Goal: Book appointment/travel/reservation

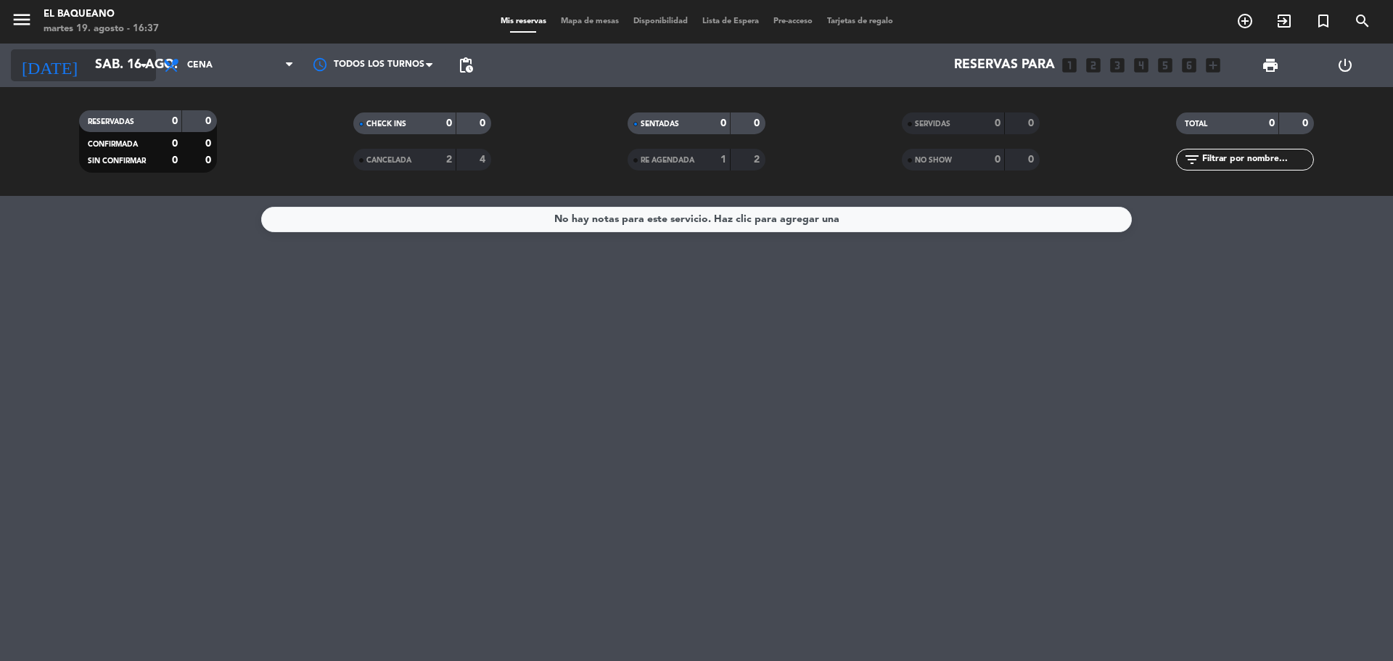
click at [144, 62] on icon "arrow_drop_down" at bounding box center [143, 65] width 17 height 17
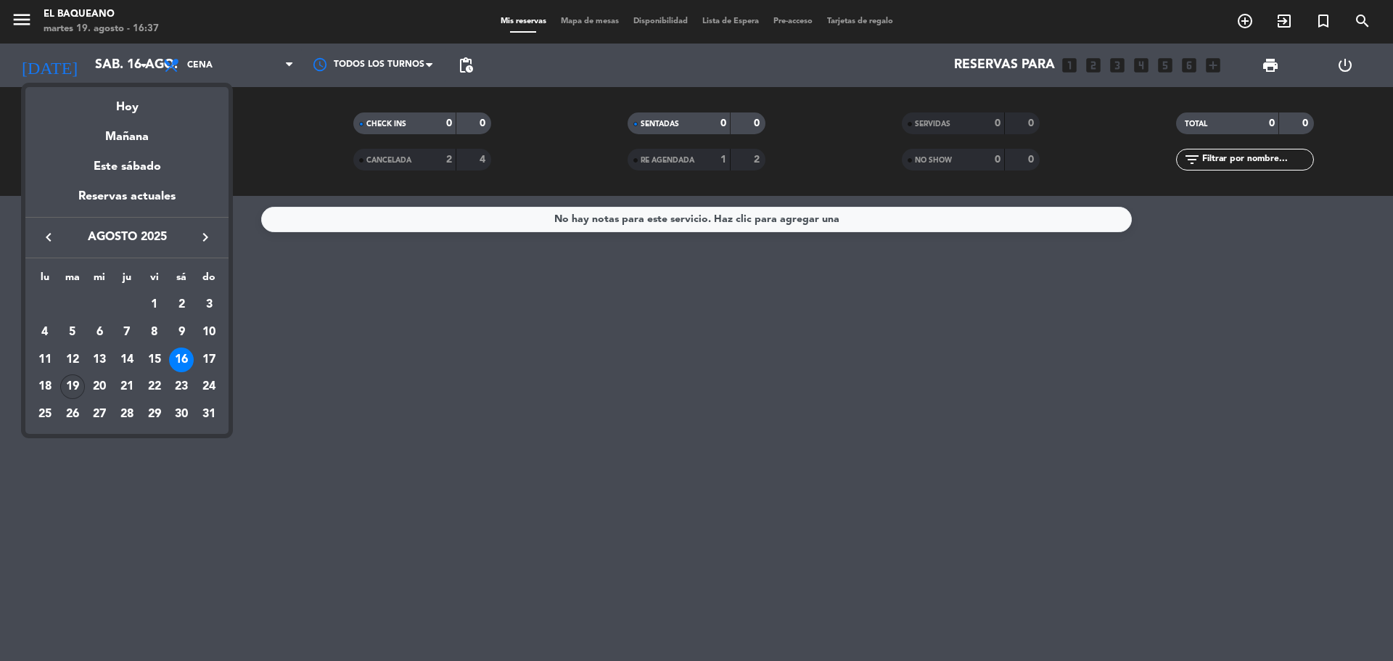
click at [67, 390] on div "19" at bounding box center [72, 386] width 25 height 25
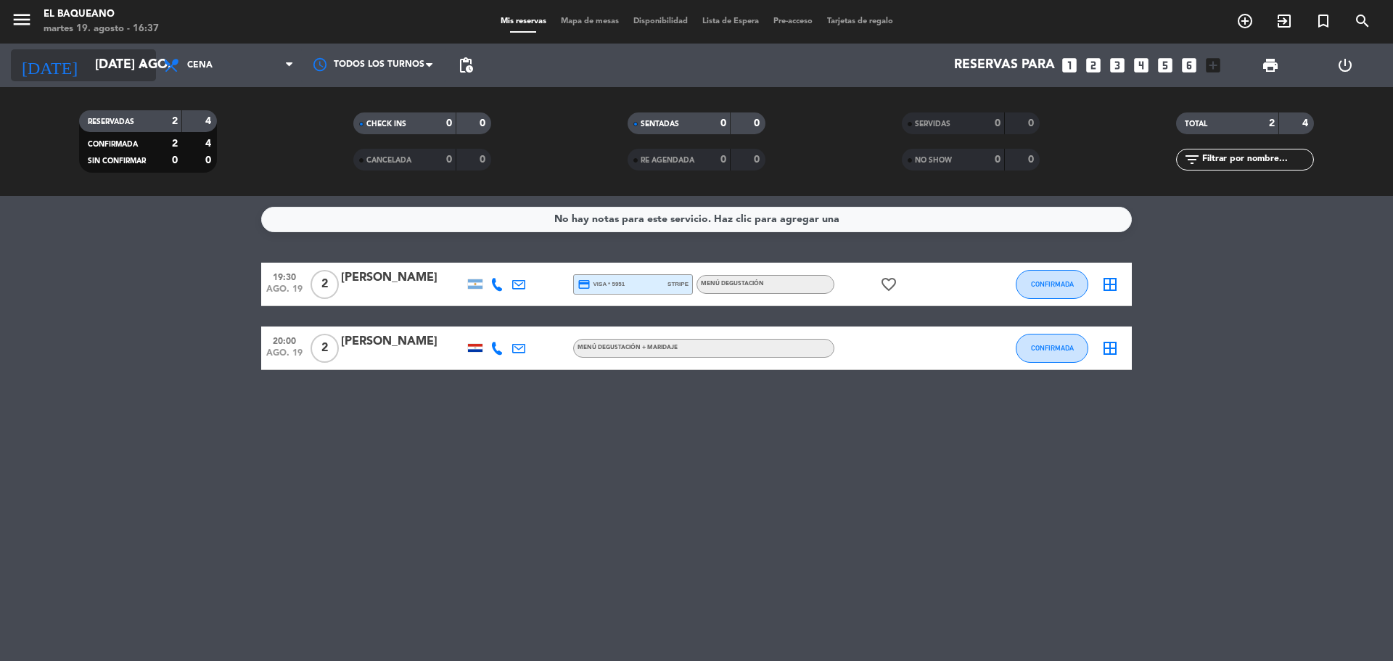
click at [139, 64] on icon "arrow_drop_down" at bounding box center [143, 65] width 17 height 17
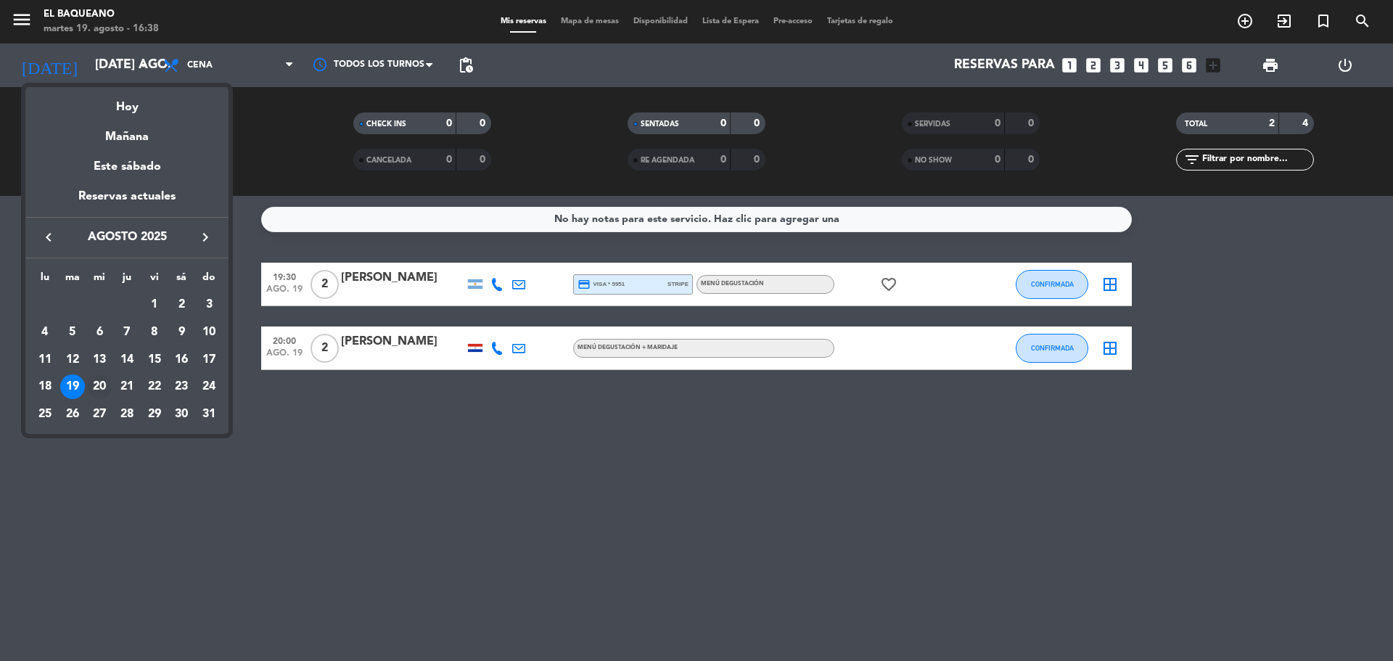
click at [101, 387] on div "20" at bounding box center [99, 386] width 25 height 25
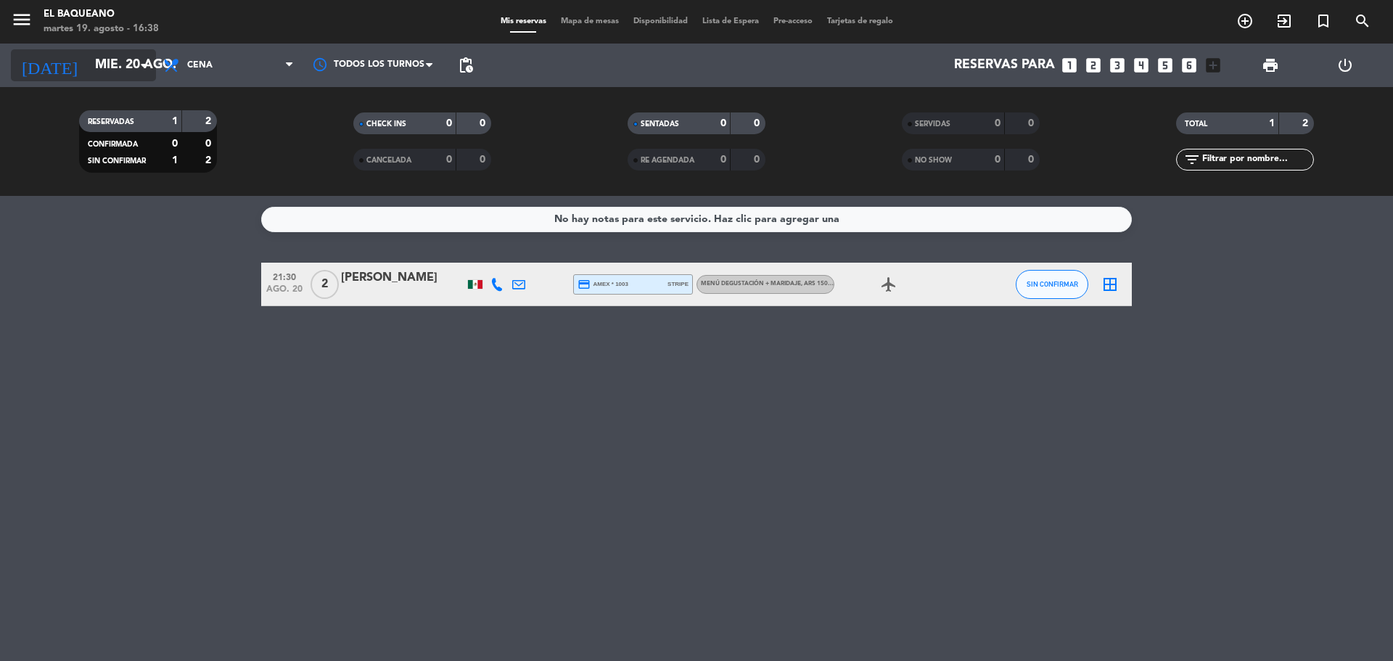
click at [143, 63] on icon "arrow_drop_down" at bounding box center [143, 65] width 17 height 17
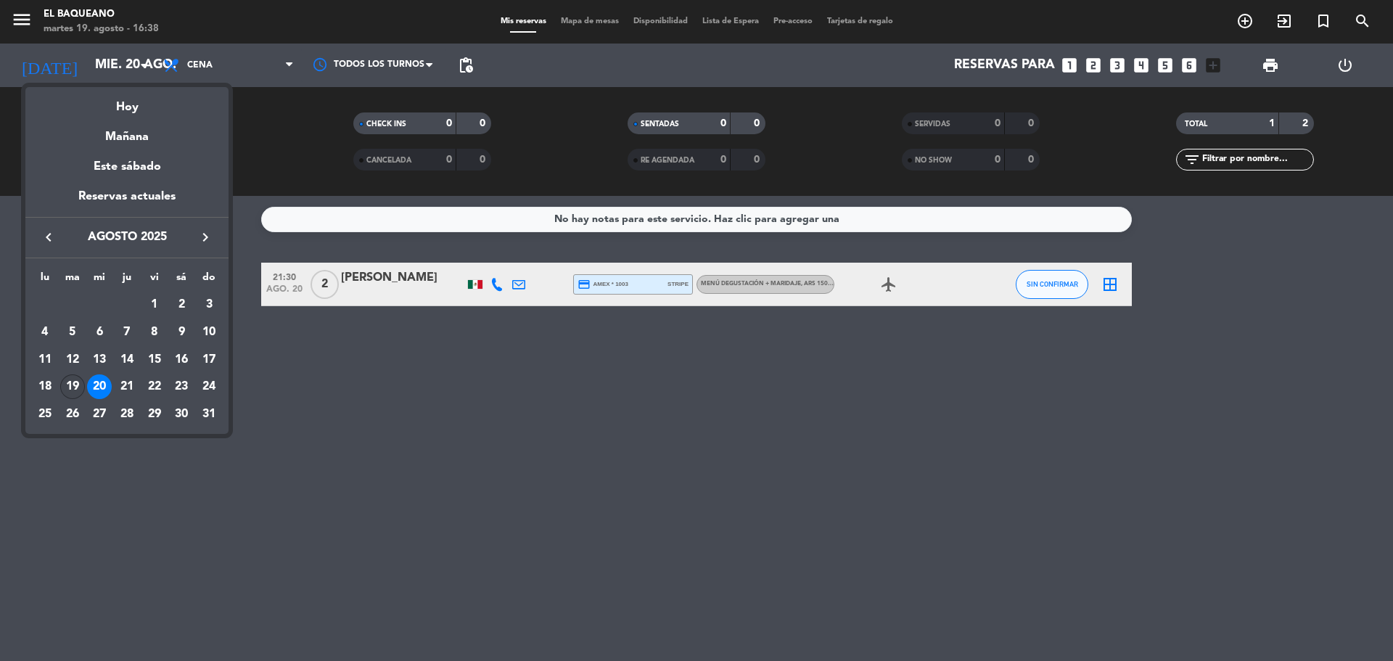
click at [72, 388] on div "19" at bounding box center [72, 386] width 25 height 25
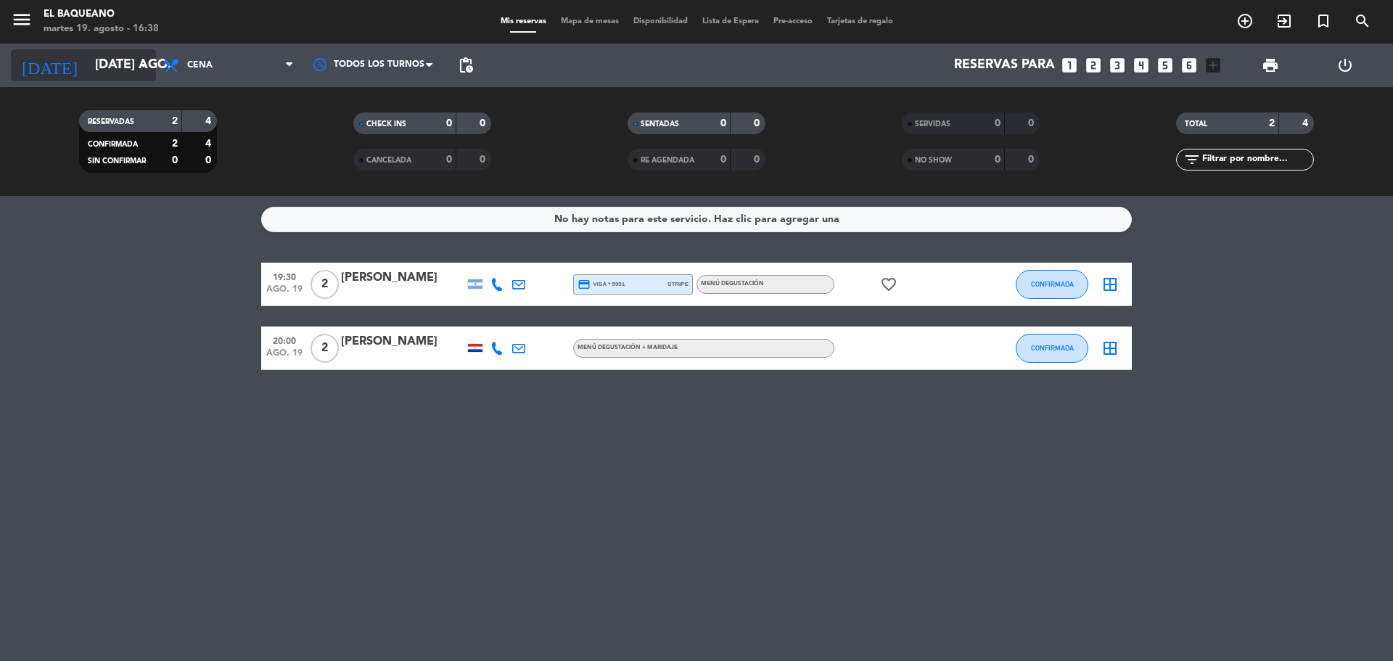
click at [134, 60] on input "[DATE] ago." at bounding box center [172, 65] width 168 height 29
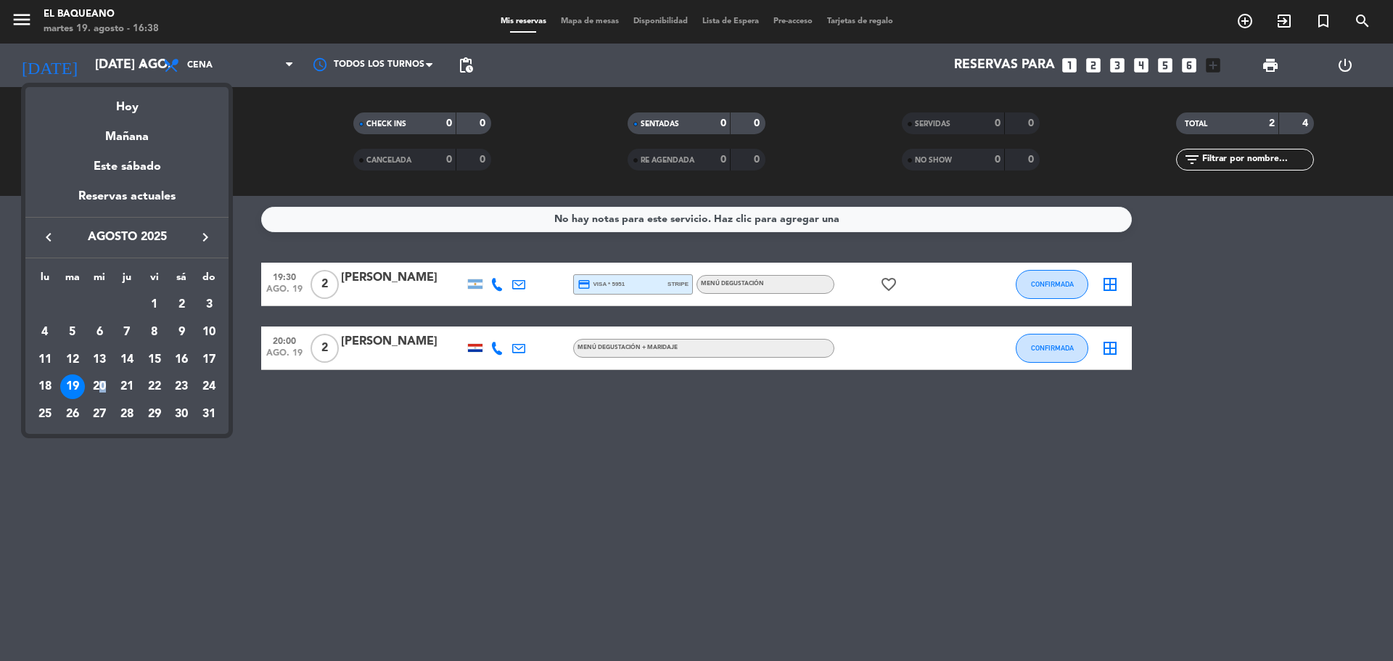
click at [101, 385] on div "20" at bounding box center [99, 386] width 25 height 25
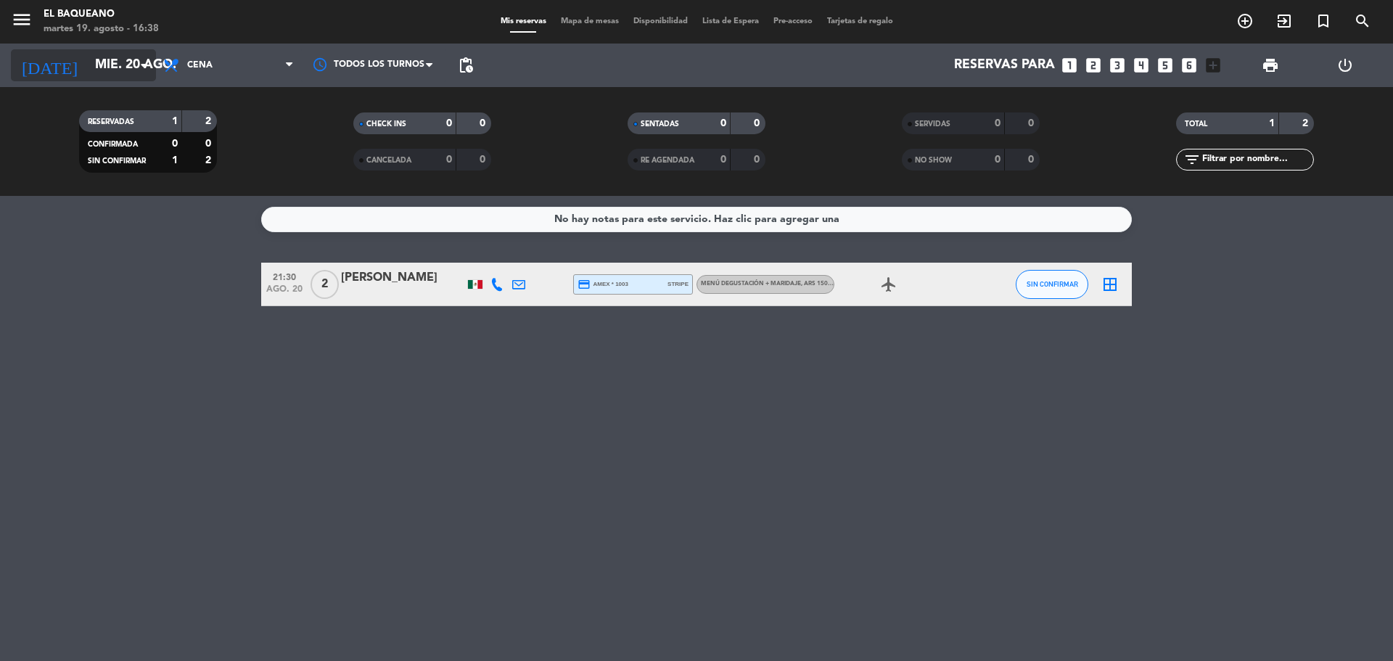
click at [127, 70] on input "mié. 20 ago." at bounding box center [172, 65] width 168 height 29
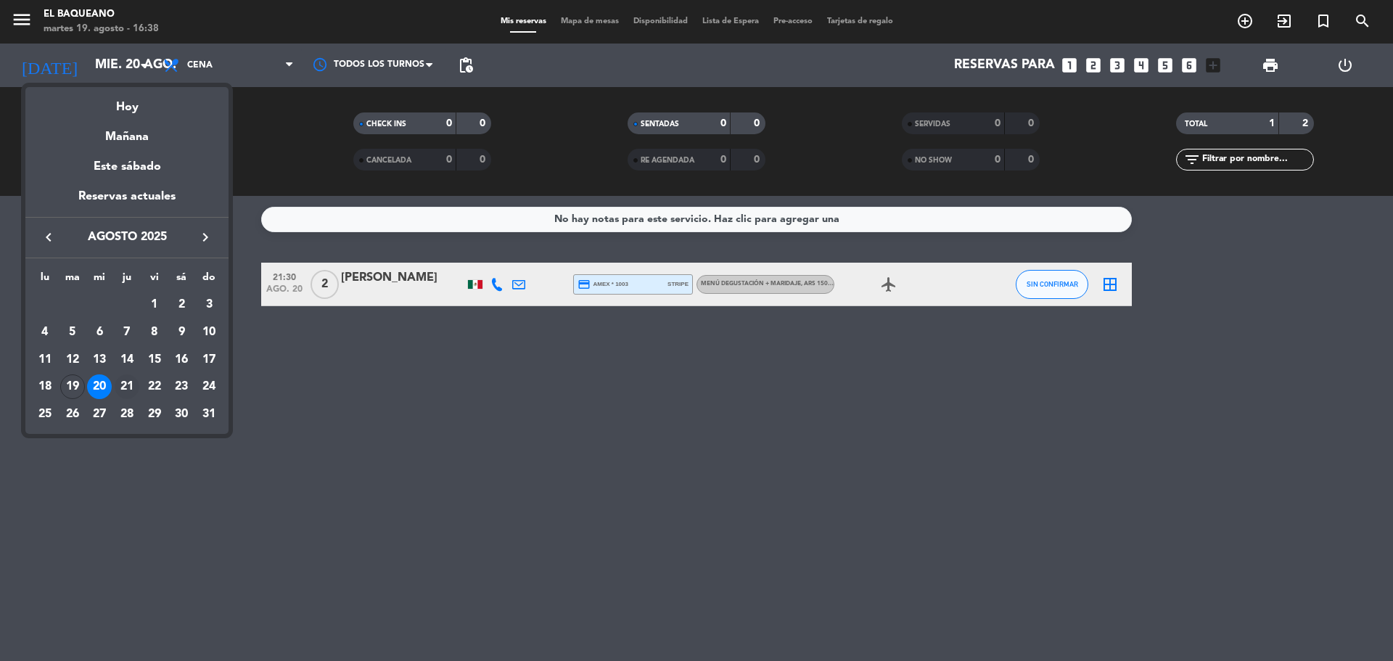
click at [118, 390] on div "21" at bounding box center [127, 386] width 25 height 25
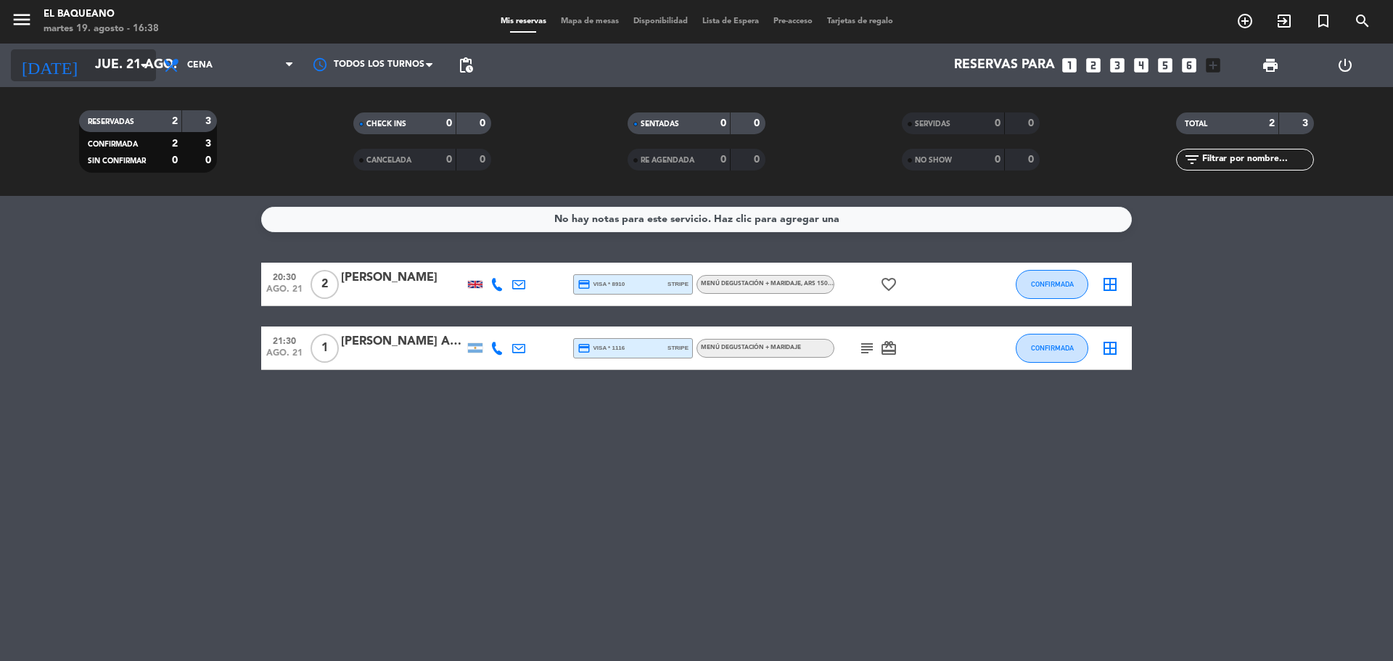
click at [115, 59] on input "jue. 21 ago." at bounding box center [172, 65] width 168 height 29
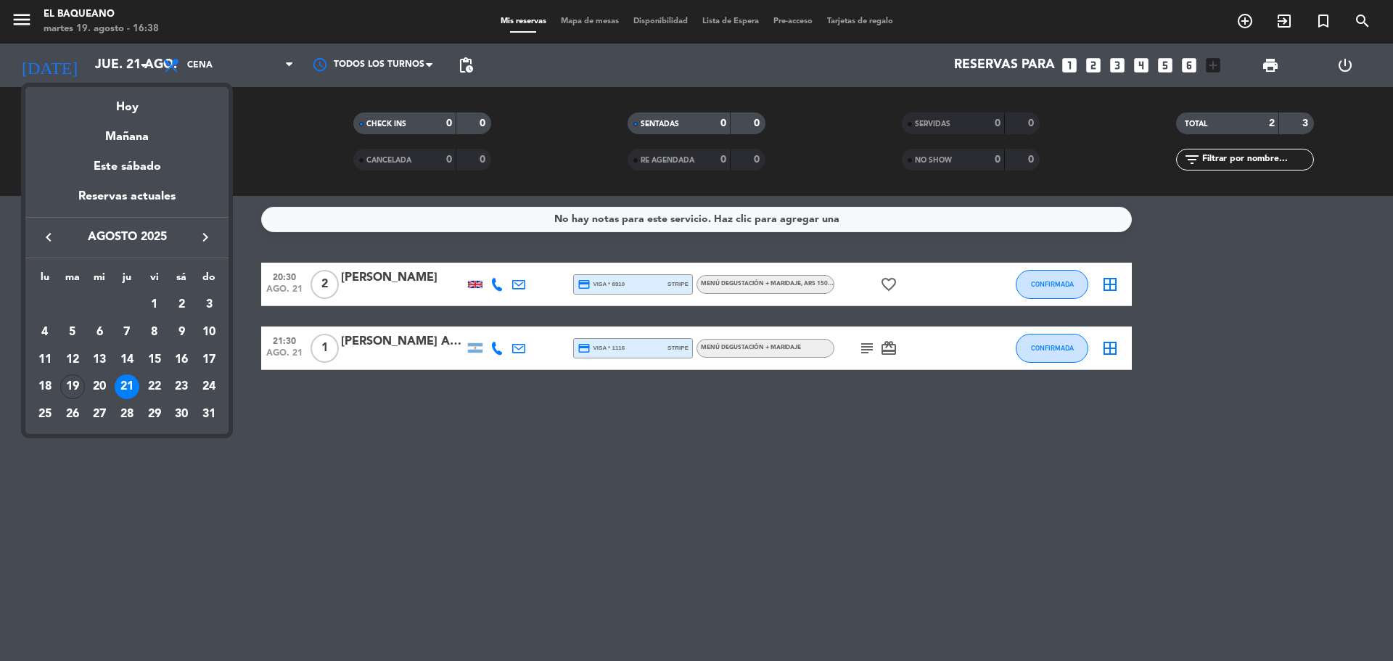
click at [152, 386] on div "22" at bounding box center [154, 386] width 25 height 25
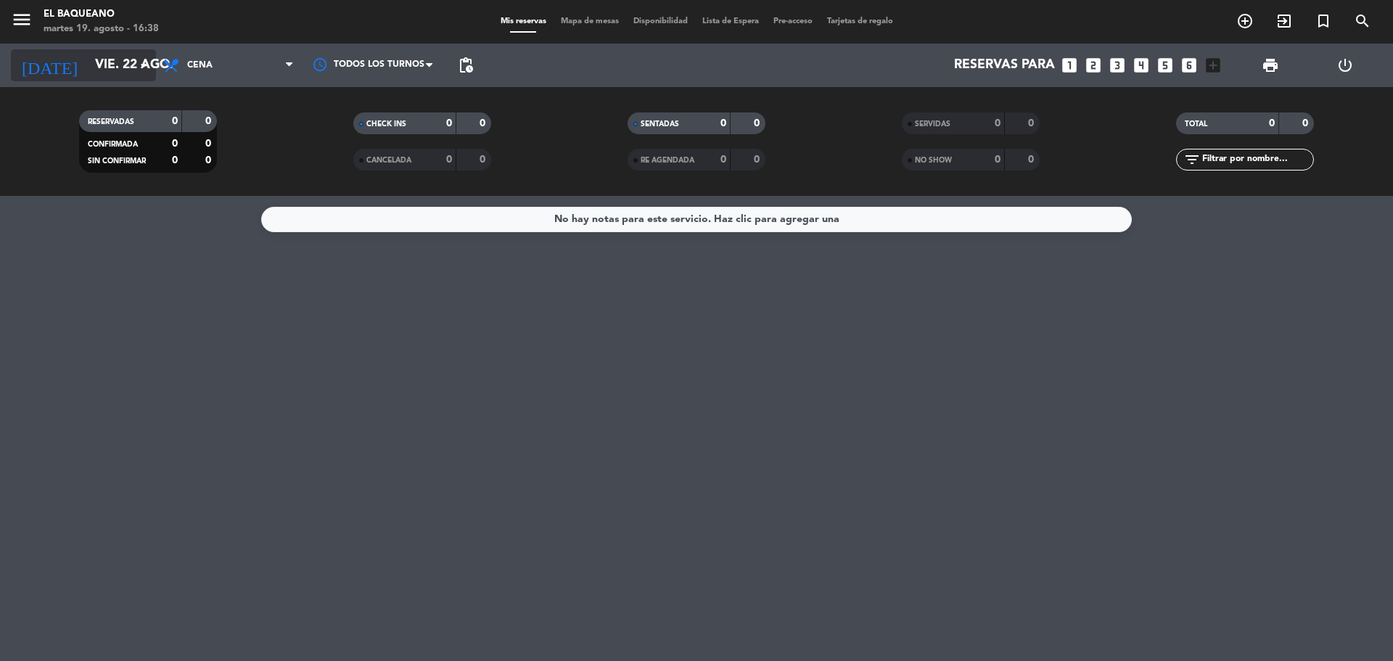
click at [88, 60] on input "vie. 22 ago." at bounding box center [172, 65] width 168 height 29
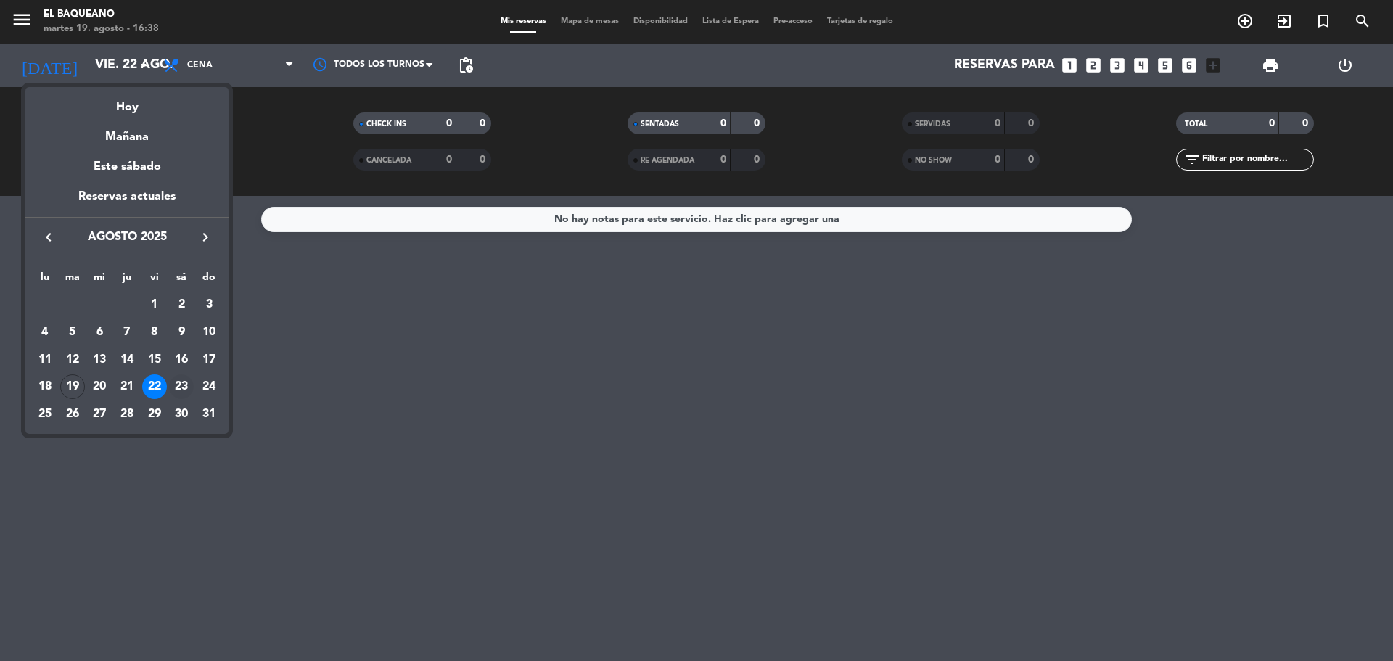
click at [178, 389] on div "23" at bounding box center [181, 386] width 25 height 25
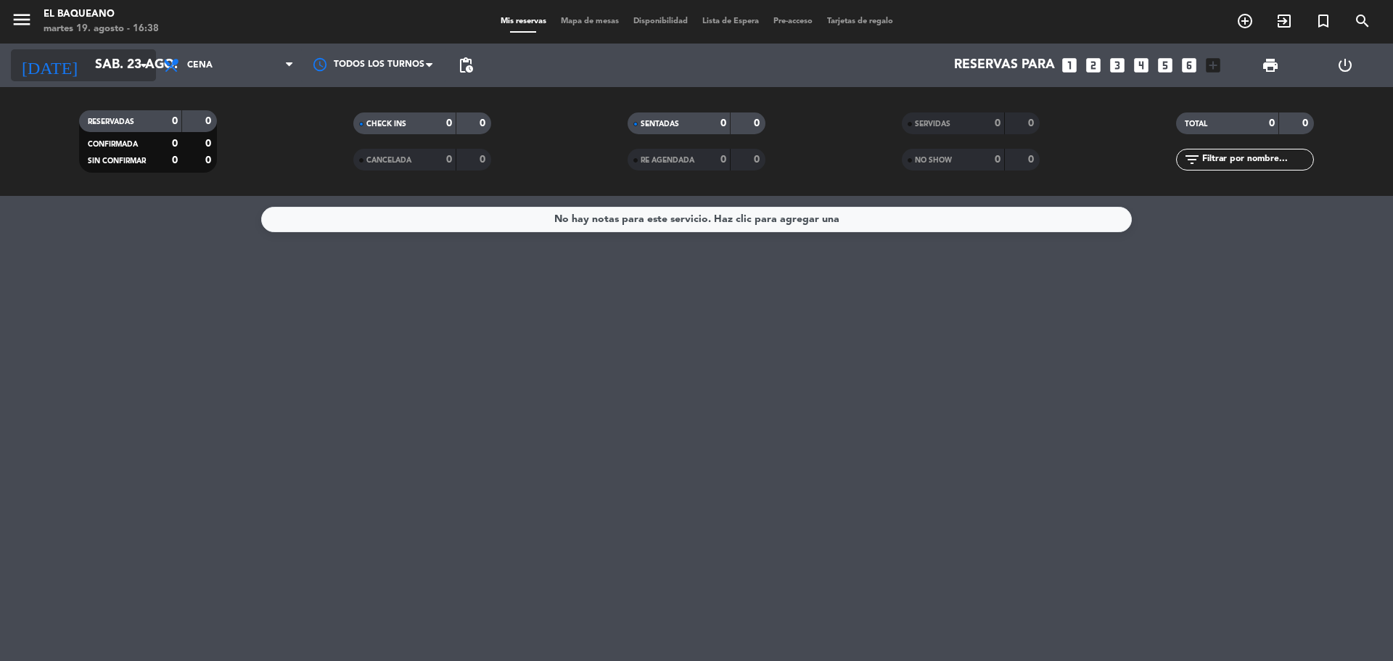
click at [125, 65] on input "sáb. 23 ago." at bounding box center [172, 65] width 168 height 29
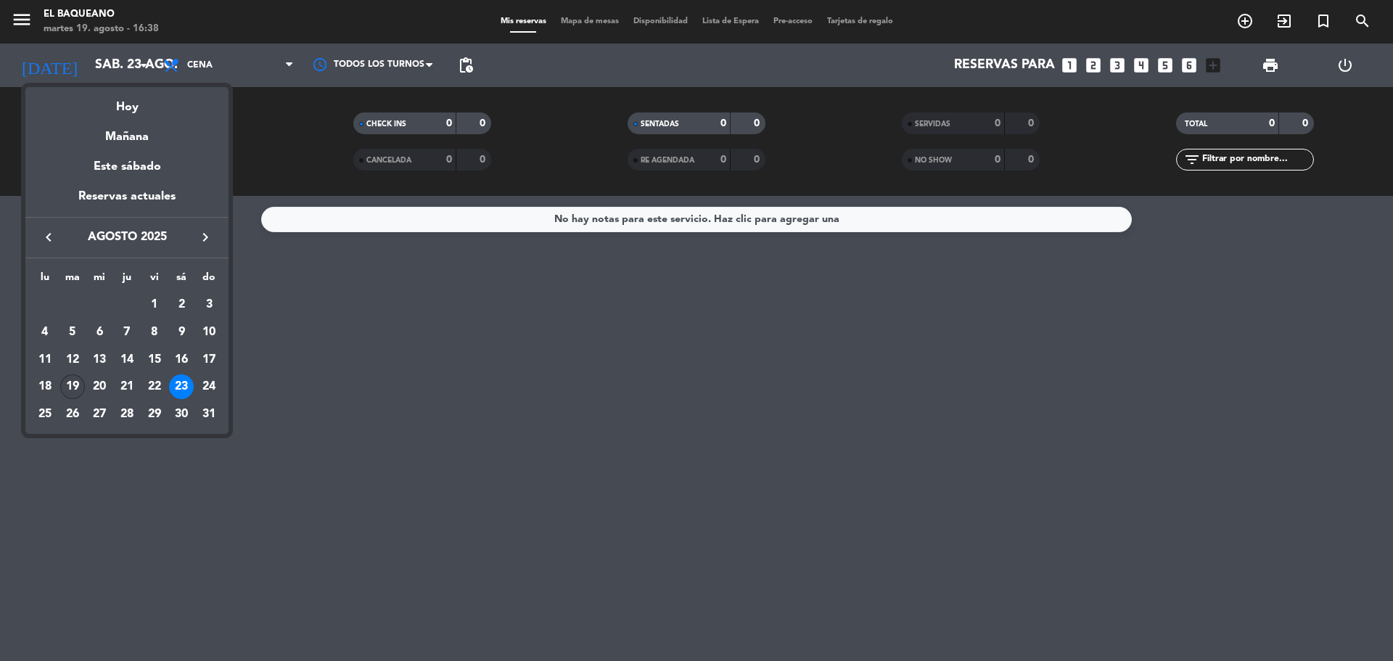
click at [80, 384] on div "19" at bounding box center [72, 386] width 25 height 25
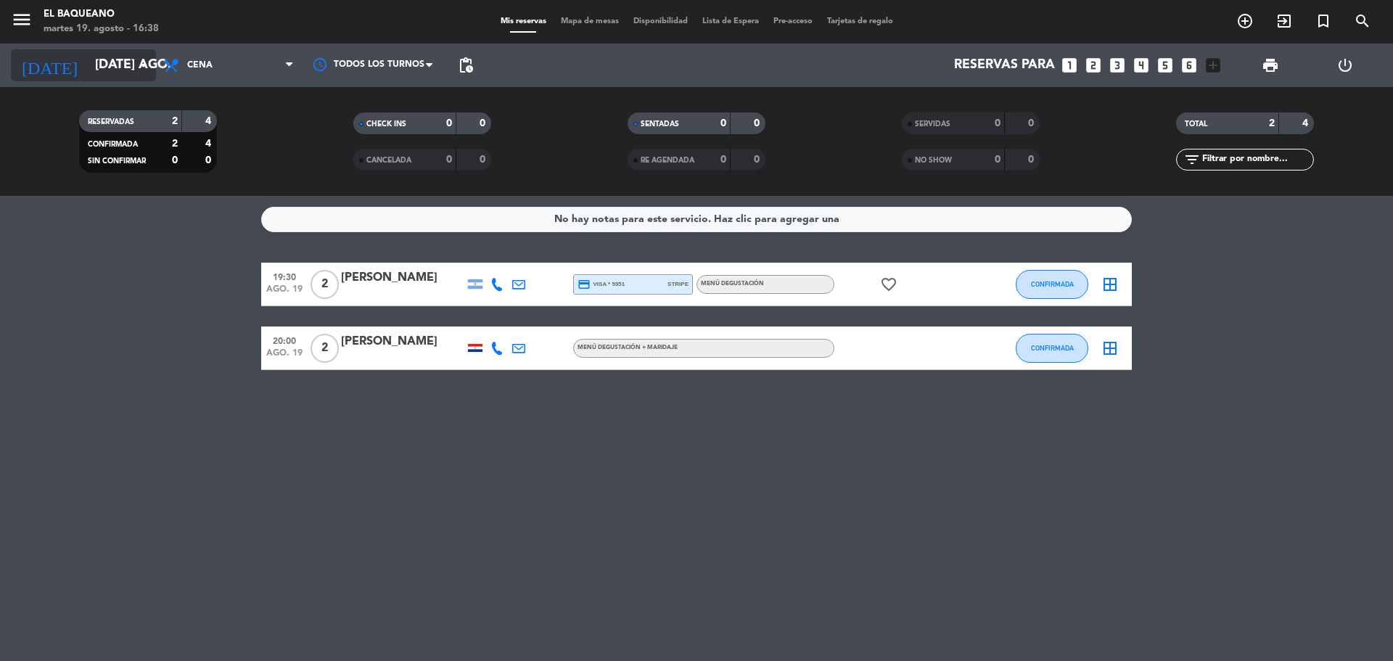
click at [88, 53] on input "[DATE] ago." at bounding box center [172, 65] width 168 height 29
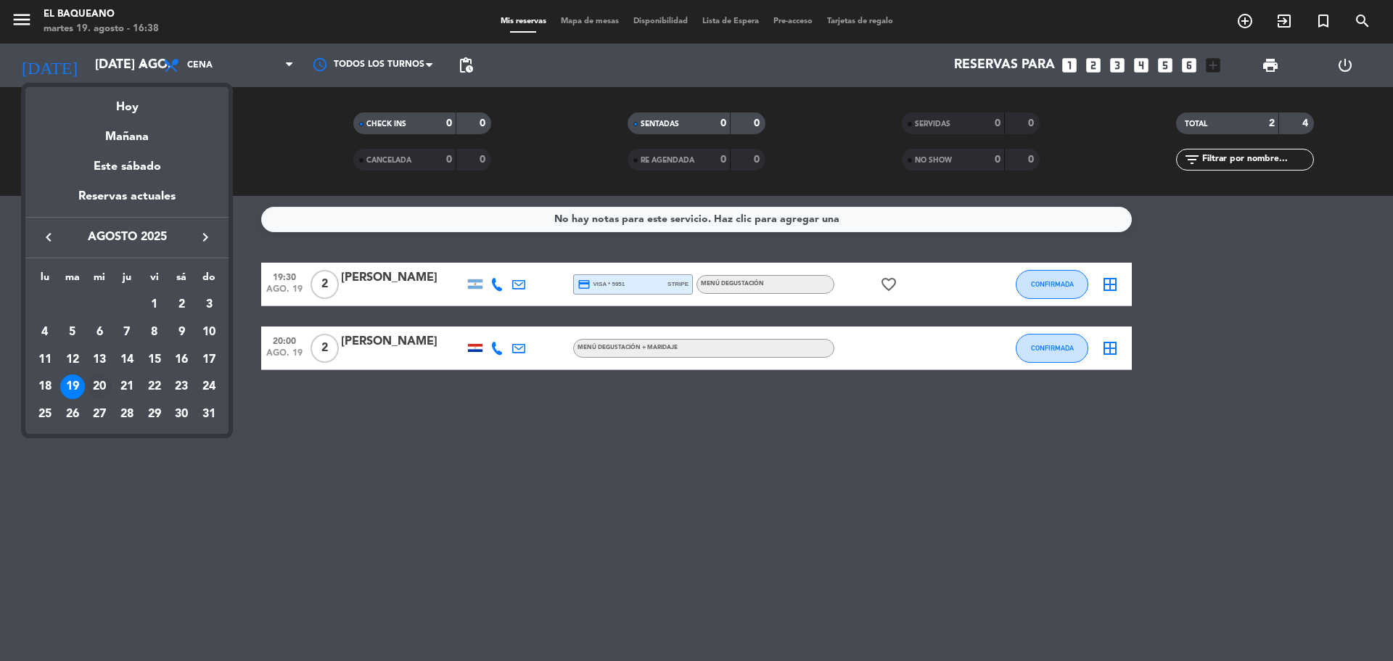
click at [95, 384] on div "20" at bounding box center [99, 386] width 25 height 25
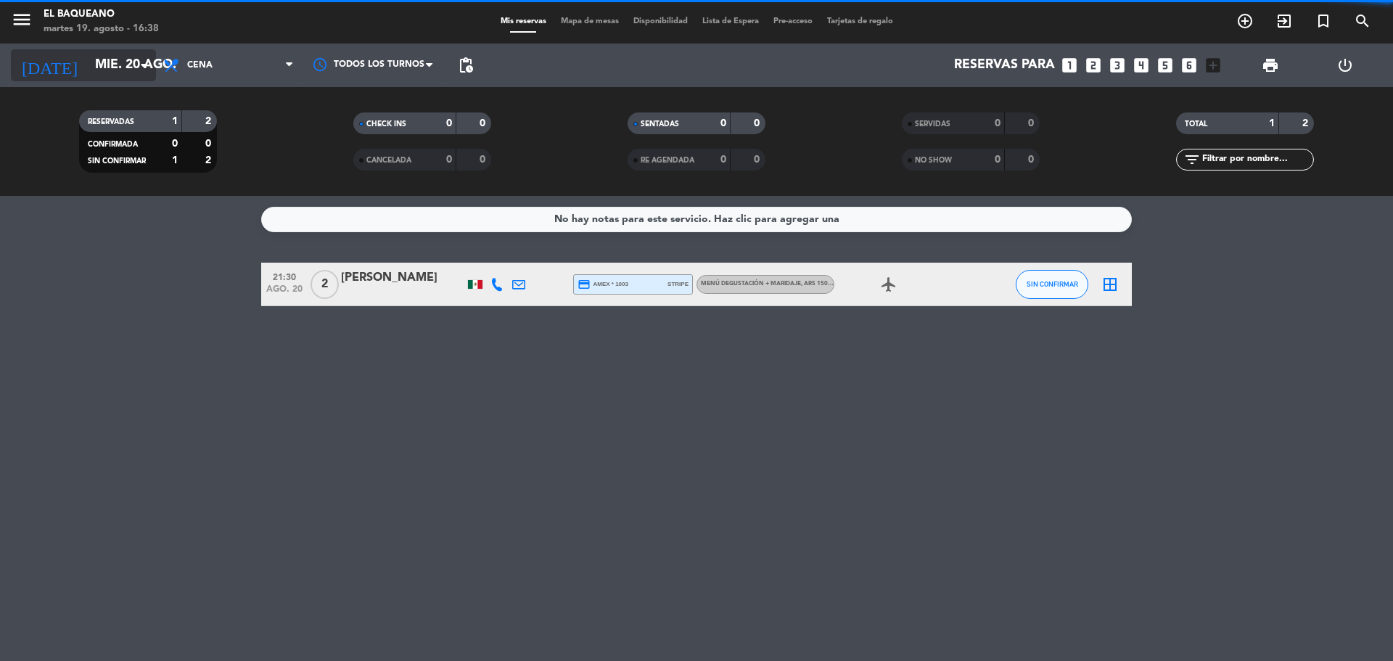
click at [129, 64] on input "mié. 20 ago." at bounding box center [172, 65] width 168 height 29
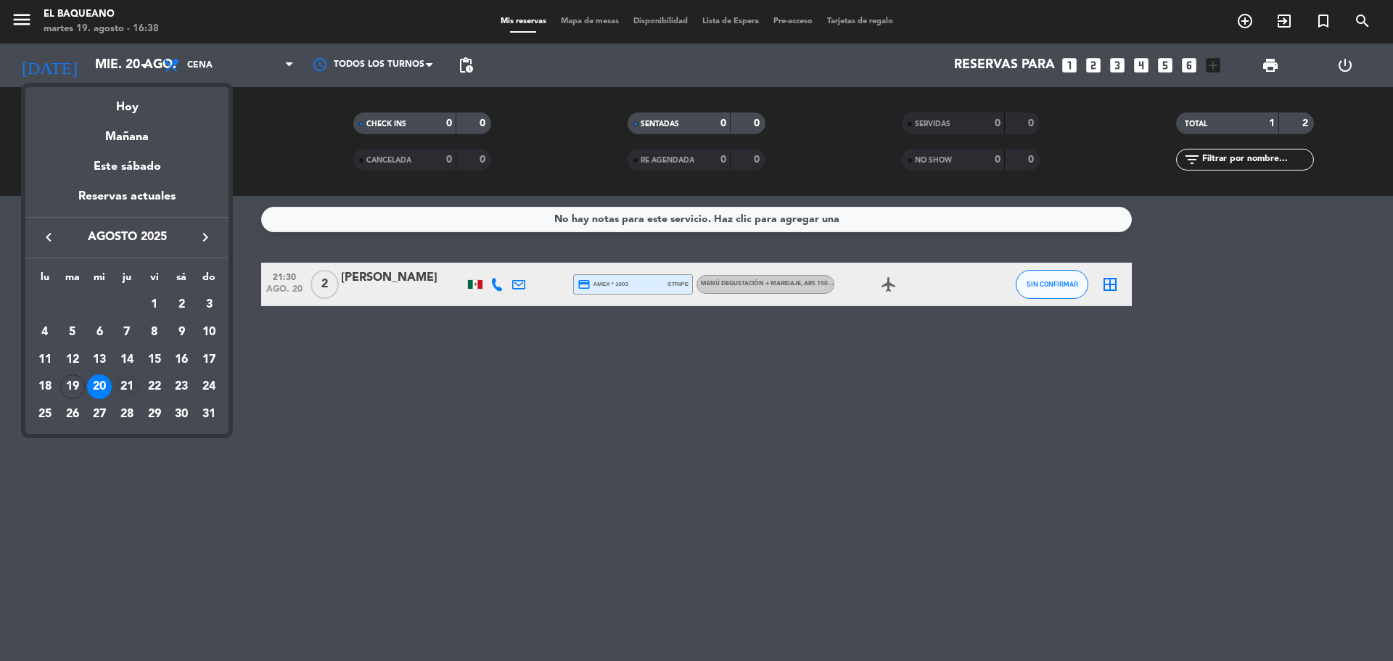
click at [125, 382] on div "21" at bounding box center [127, 386] width 25 height 25
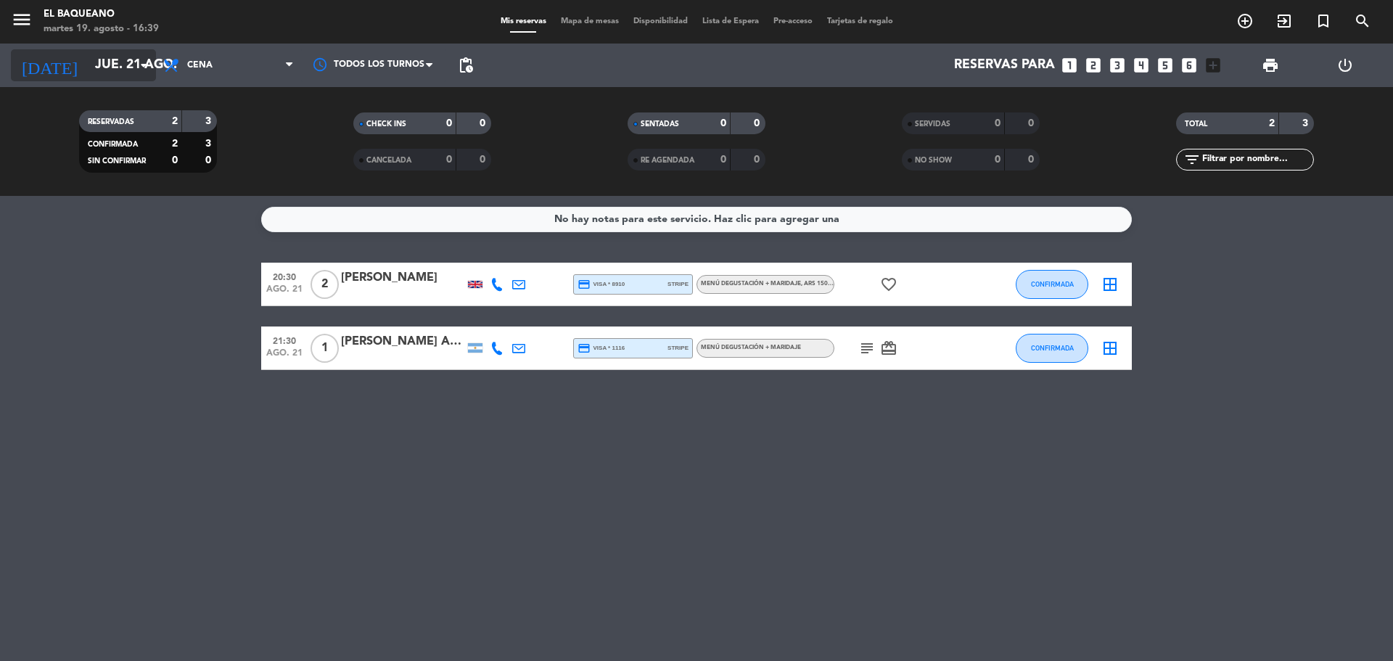
click at [116, 65] on input "jue. 21 ago." at bounding box center [172, 65] width 168 height 29
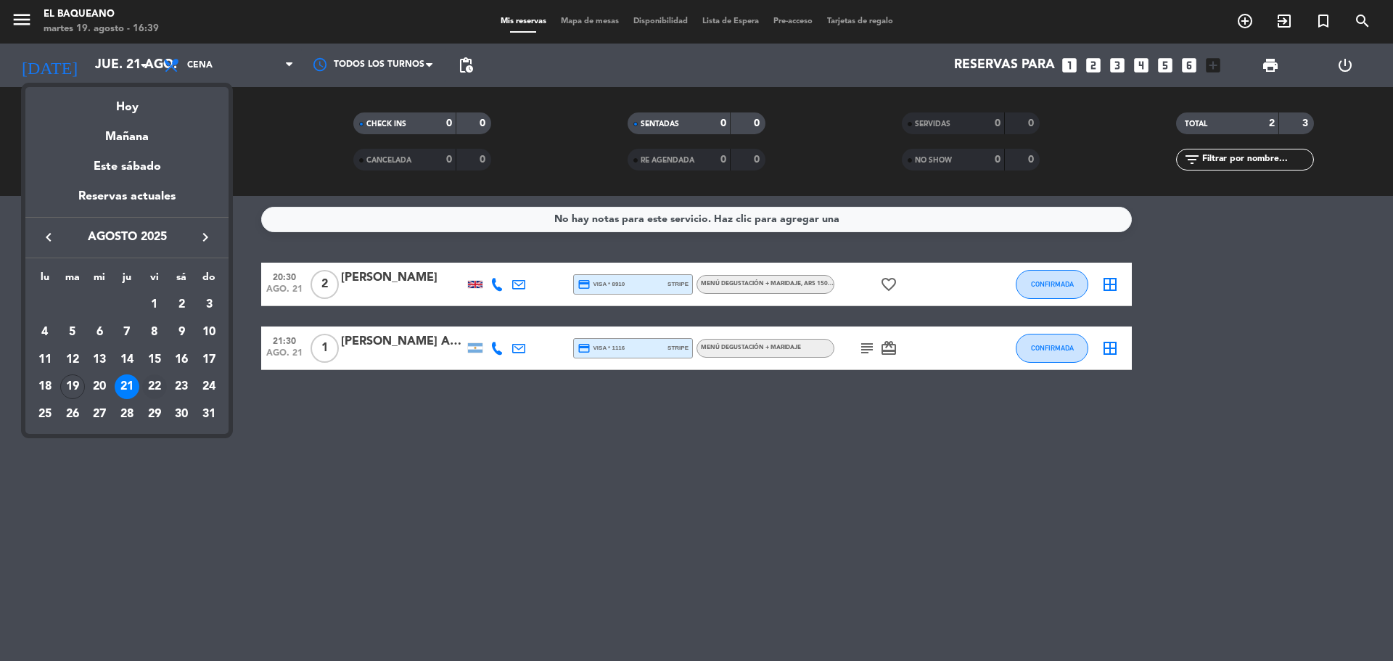
click at [155, 389] on div "22" at bounding box center [154, 386] width 25 height 25
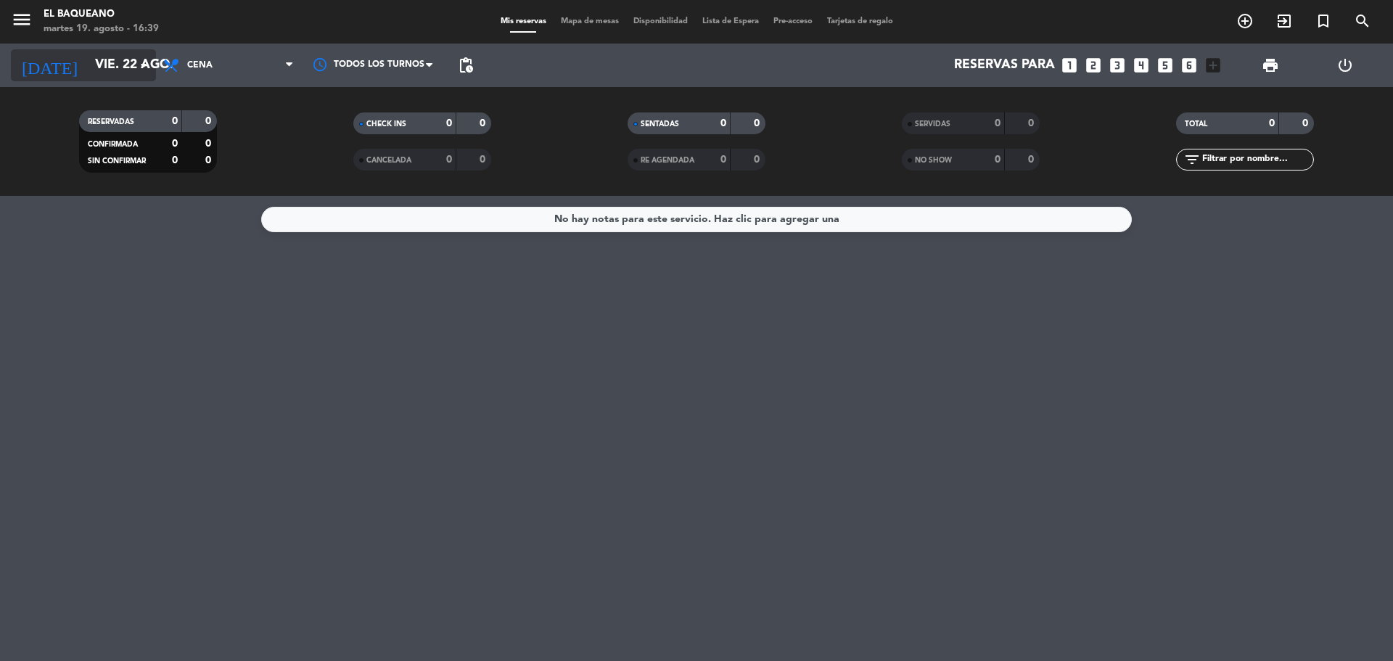
click at [119, 61] on input "vie. 22 ago." at bounding box center [172, 65] width 168 height 29
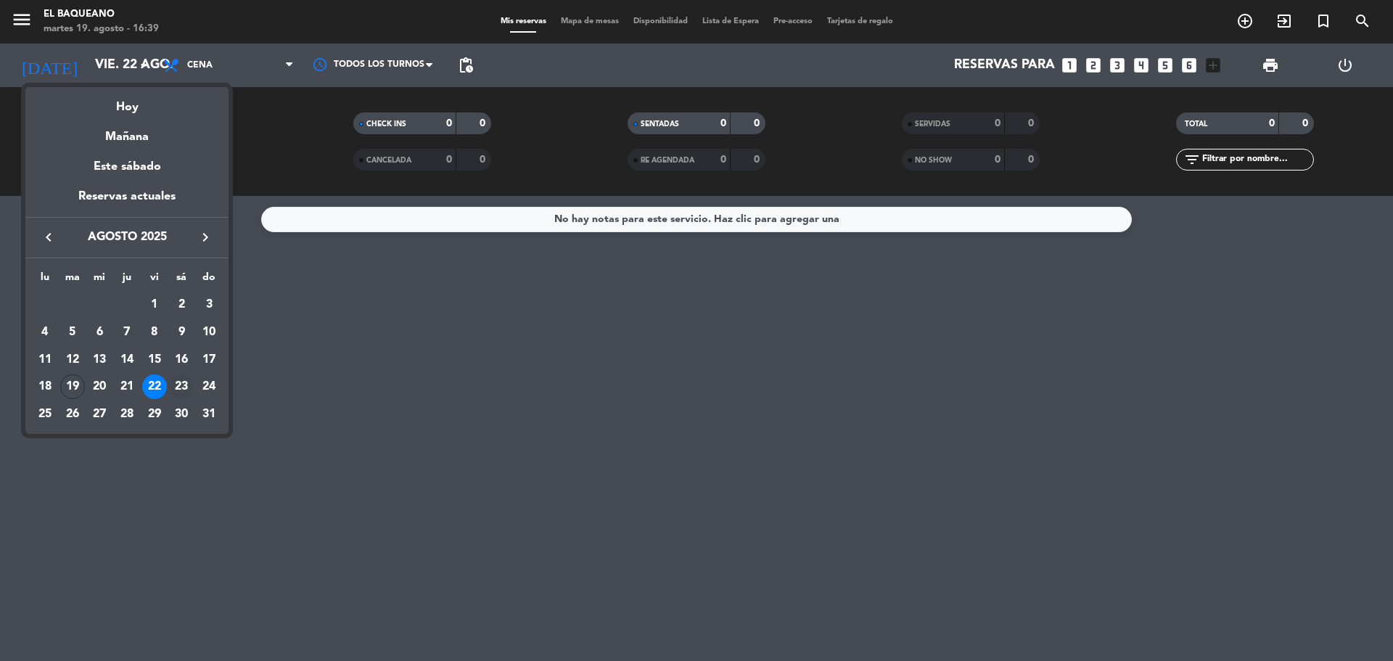
click at [181, 390] on div "23" at bounding box center [181, 386] width 25 height 25
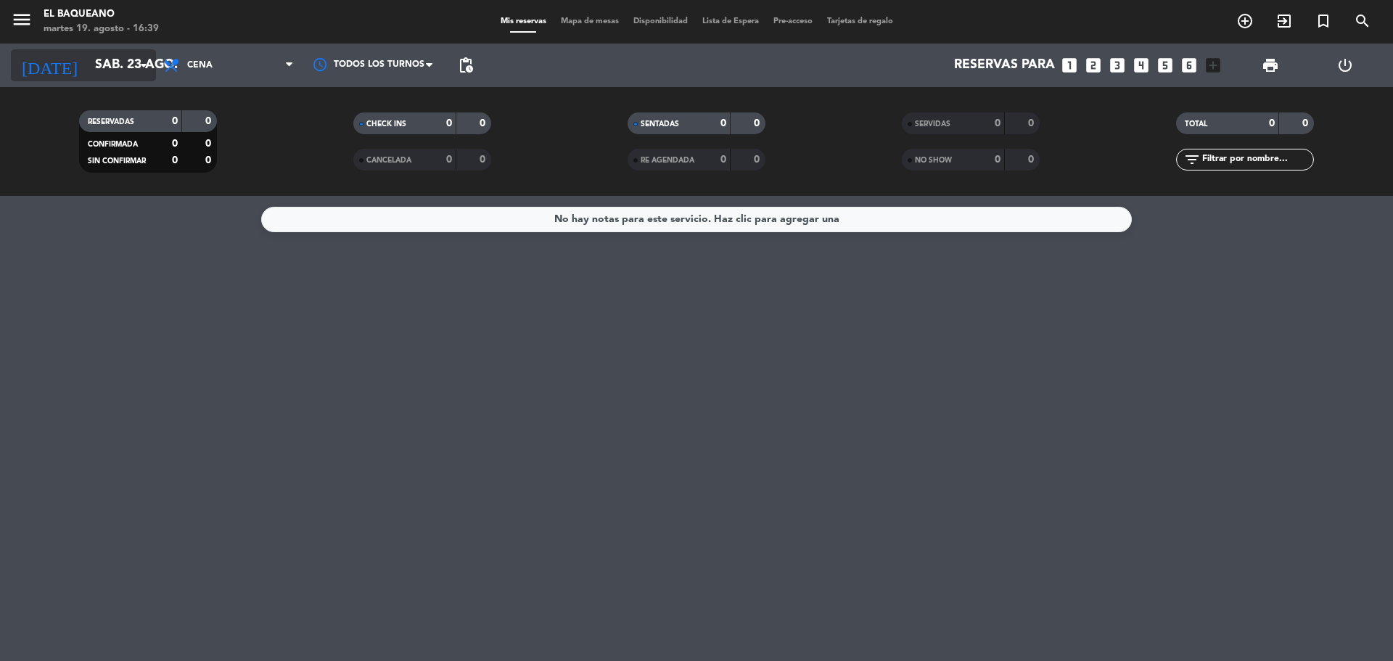
click at [88, 67] on input "sáb. 23 ago." at bounding box center [172, 65] width 168 height 29
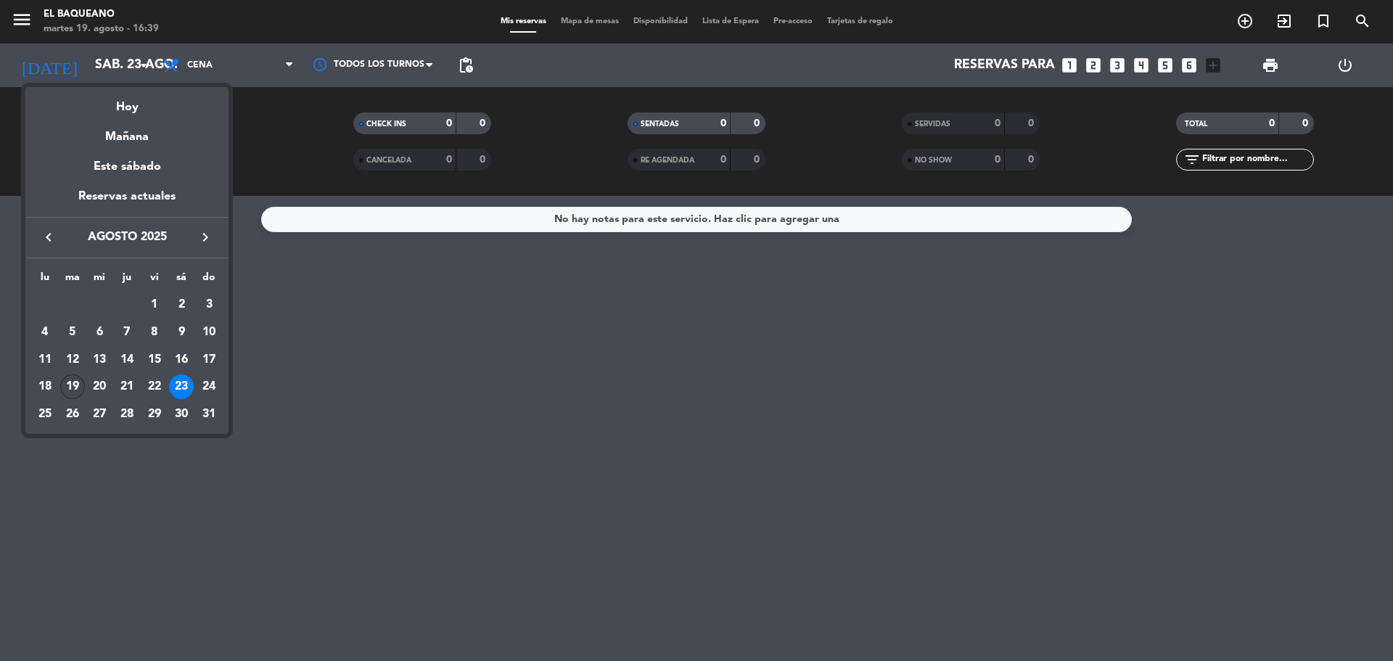
click at [73, 386] on div "19" at bounding box center [72, 386] width 25 height 25
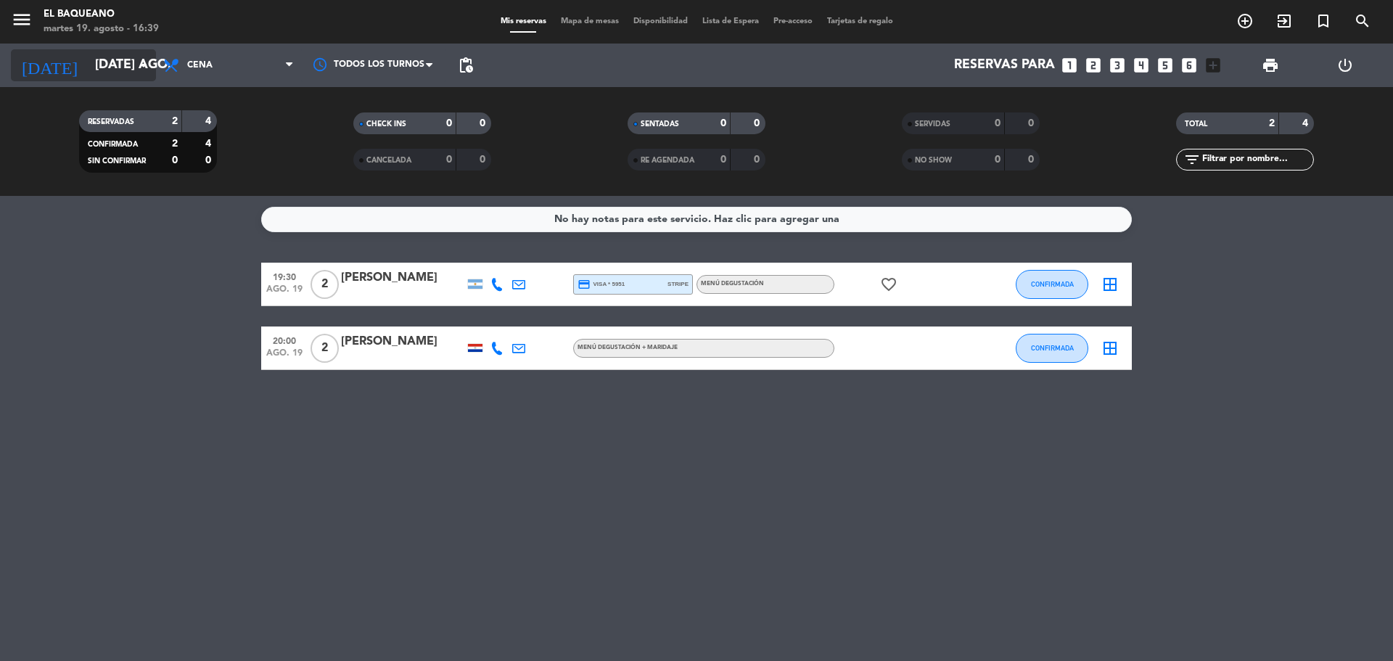
click at [88, 65] on input "[DATE] ago." at bounding box center [172, 65] width 168 height 29
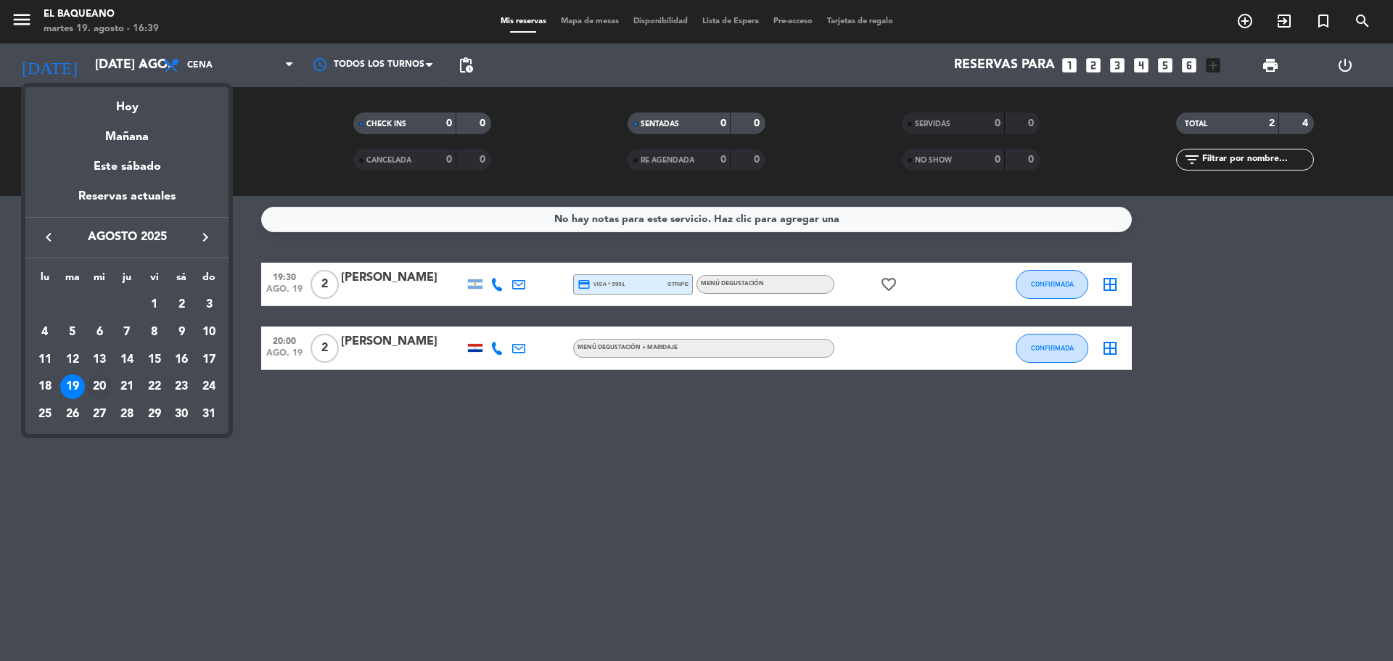
click at [94, 386] on div "20" at bounding box center [99, 386] width 25 height 25
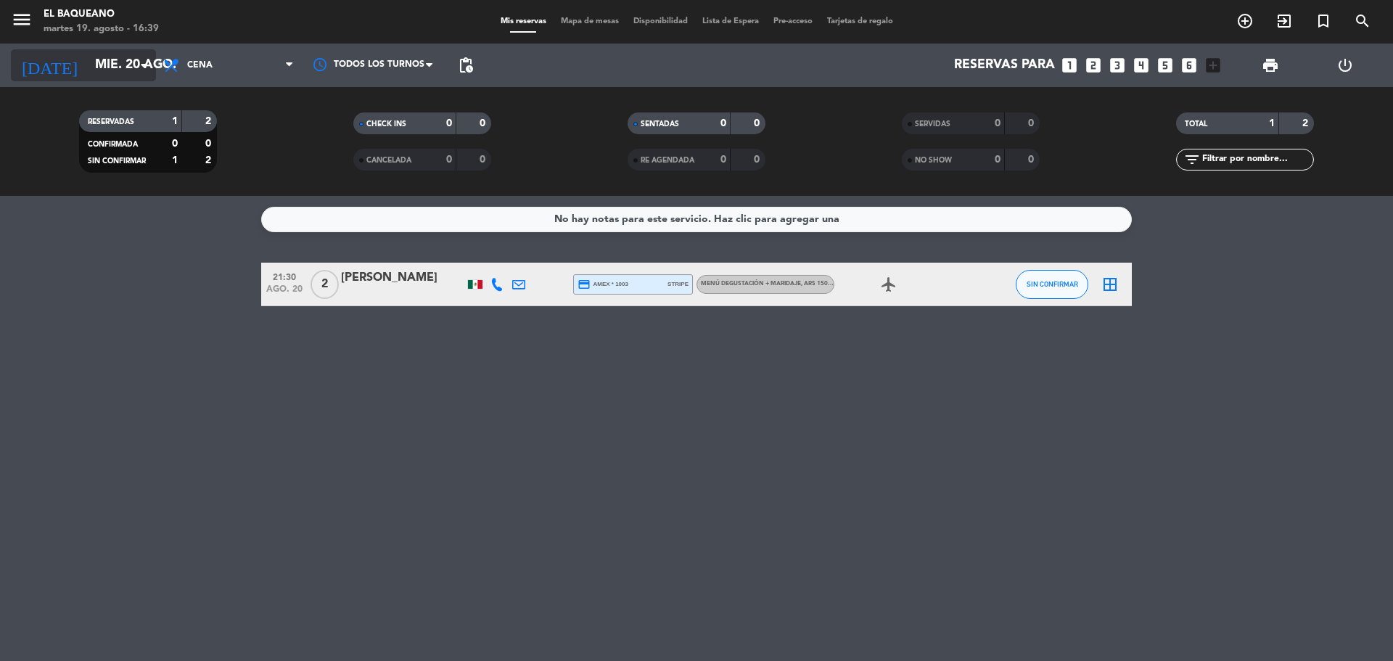
click at [107, 49] on div "[DATE] mié. 20 ago. arrow_drop_down" at bounding box center [83, 65] width 145 height 32
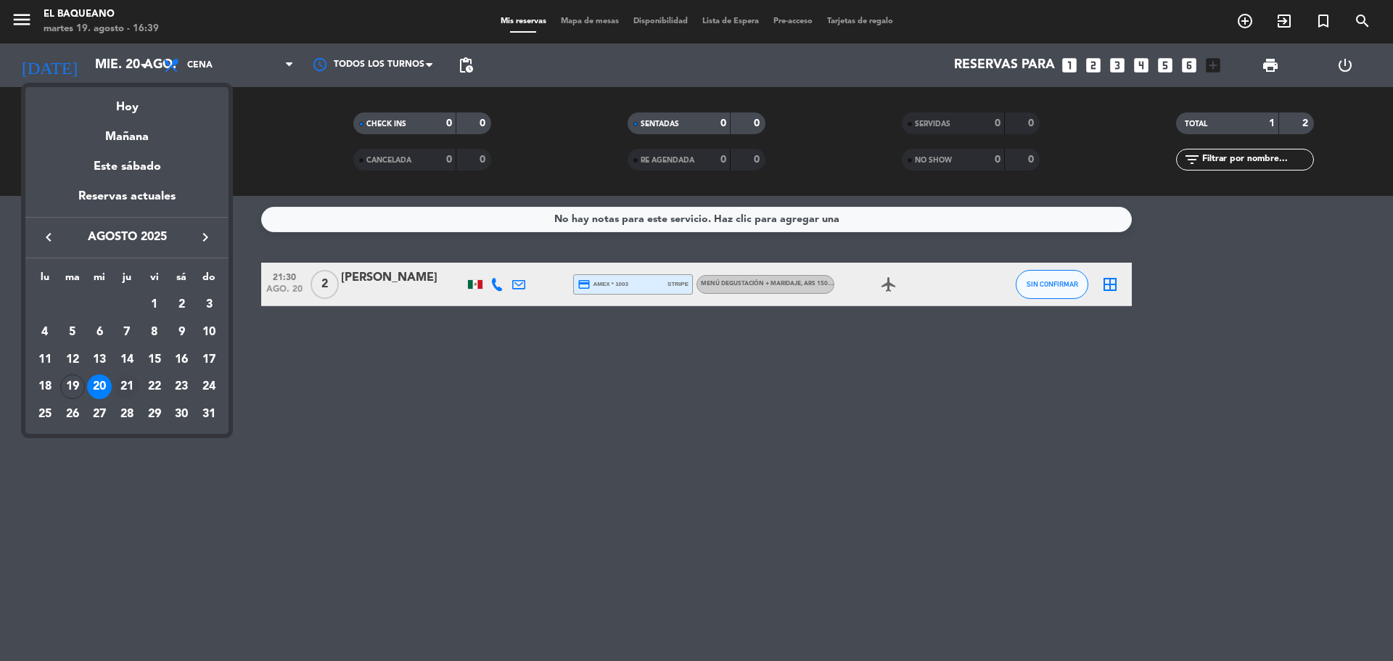
click at [134, 389] on div "21" at bounding box center [127, 386] width 25 height 25
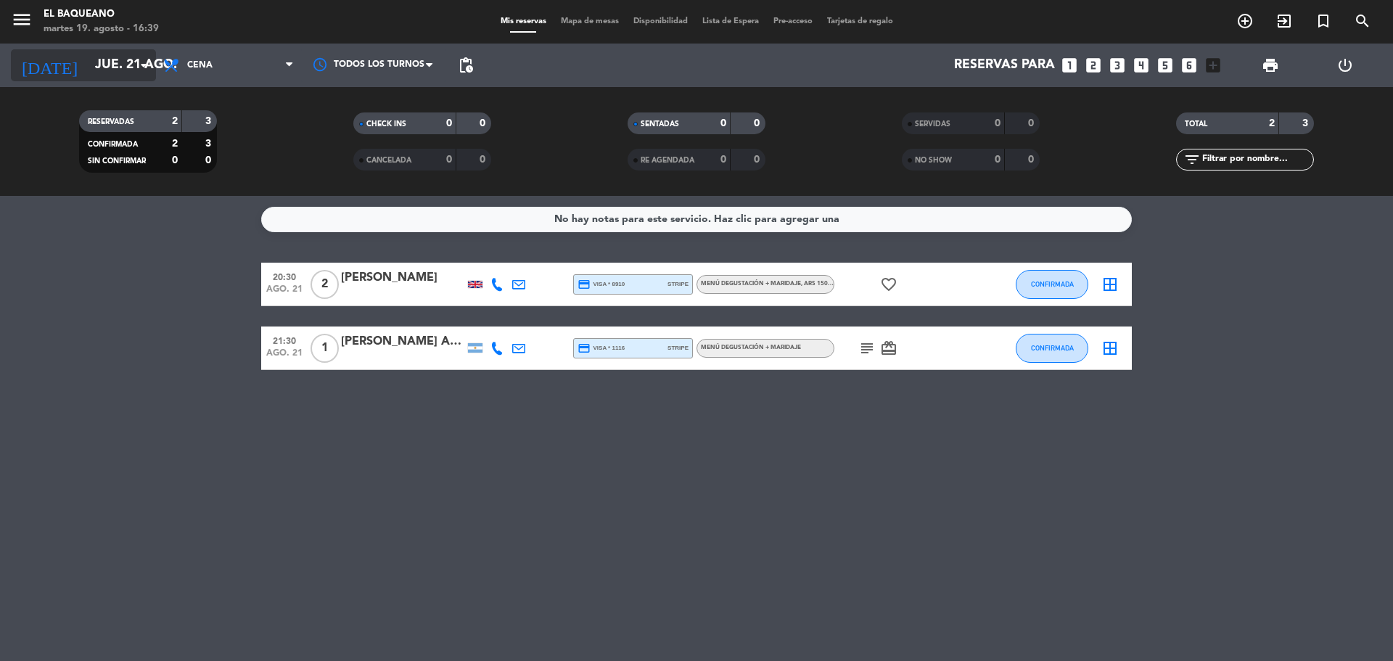
click at [88, 59] on input "jue. 21 ago." at bounding box center [172, 65] width 168 height 29
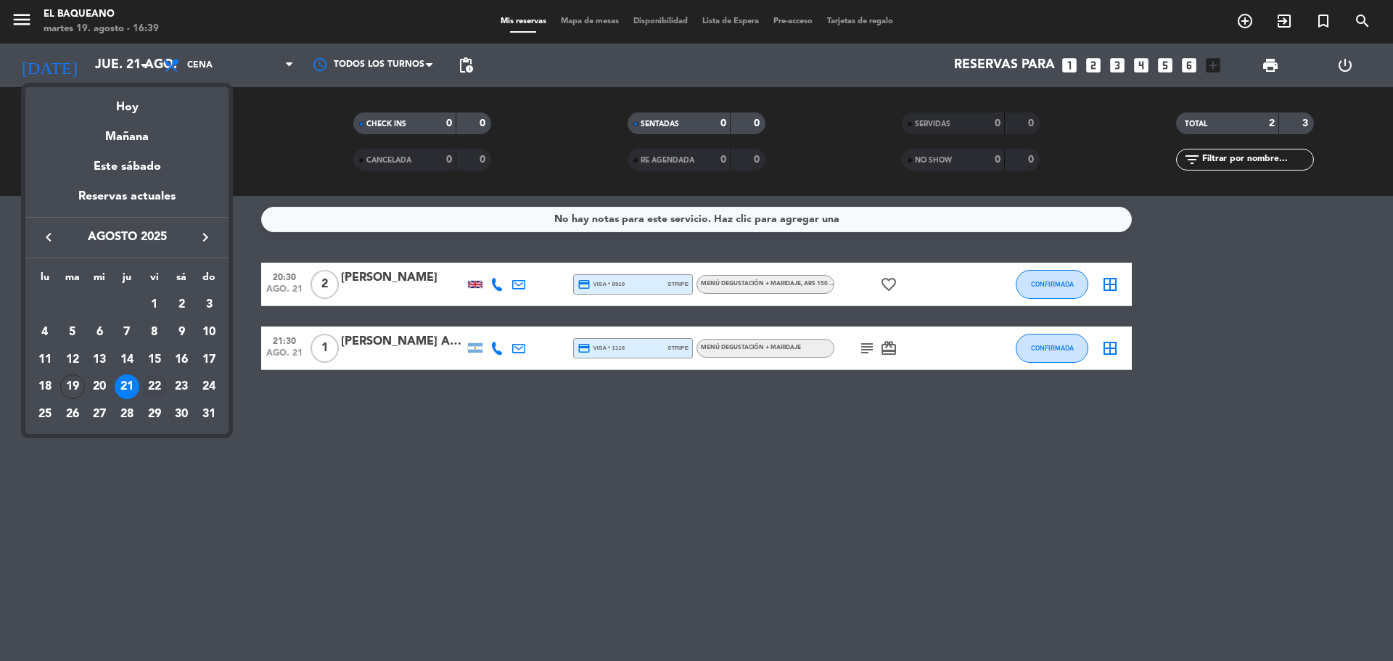
click at [150, 388] on div "22" at bounding box center [154, 386] width 25 height 25
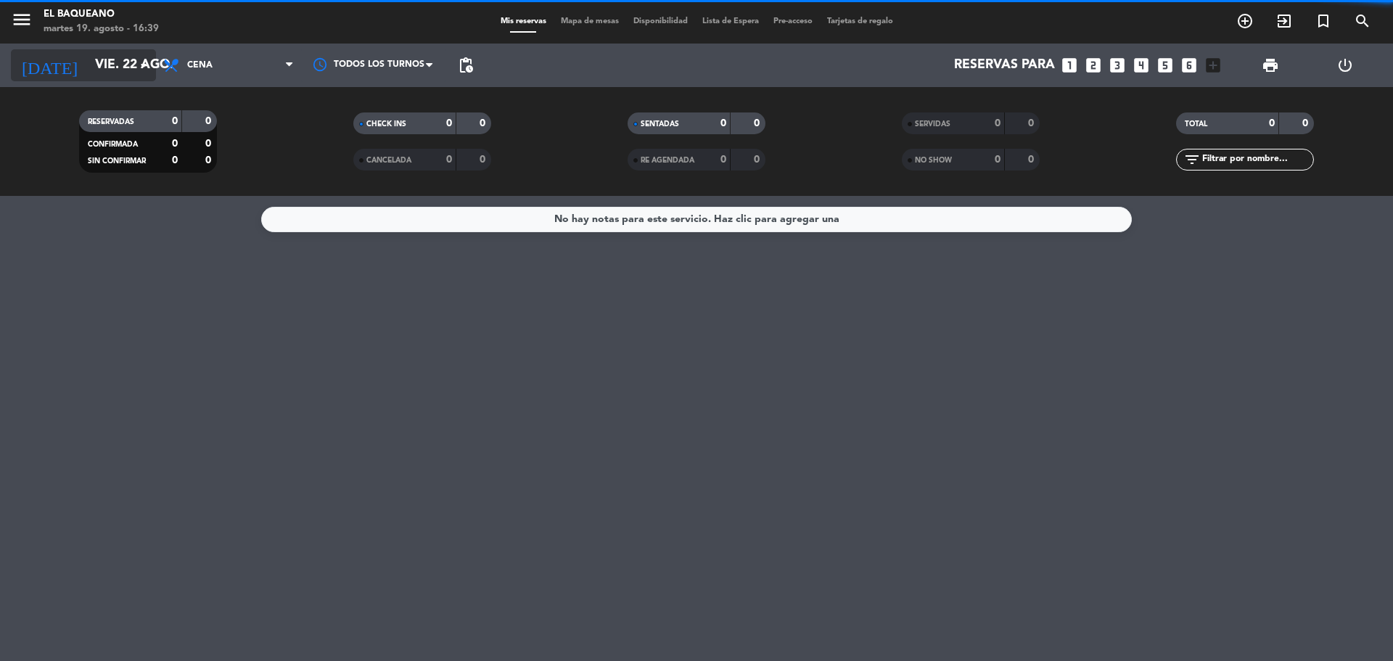
click at [88, 60] on input "vie. 22 ago." at bounding box center [172, 65] width 168 height 29
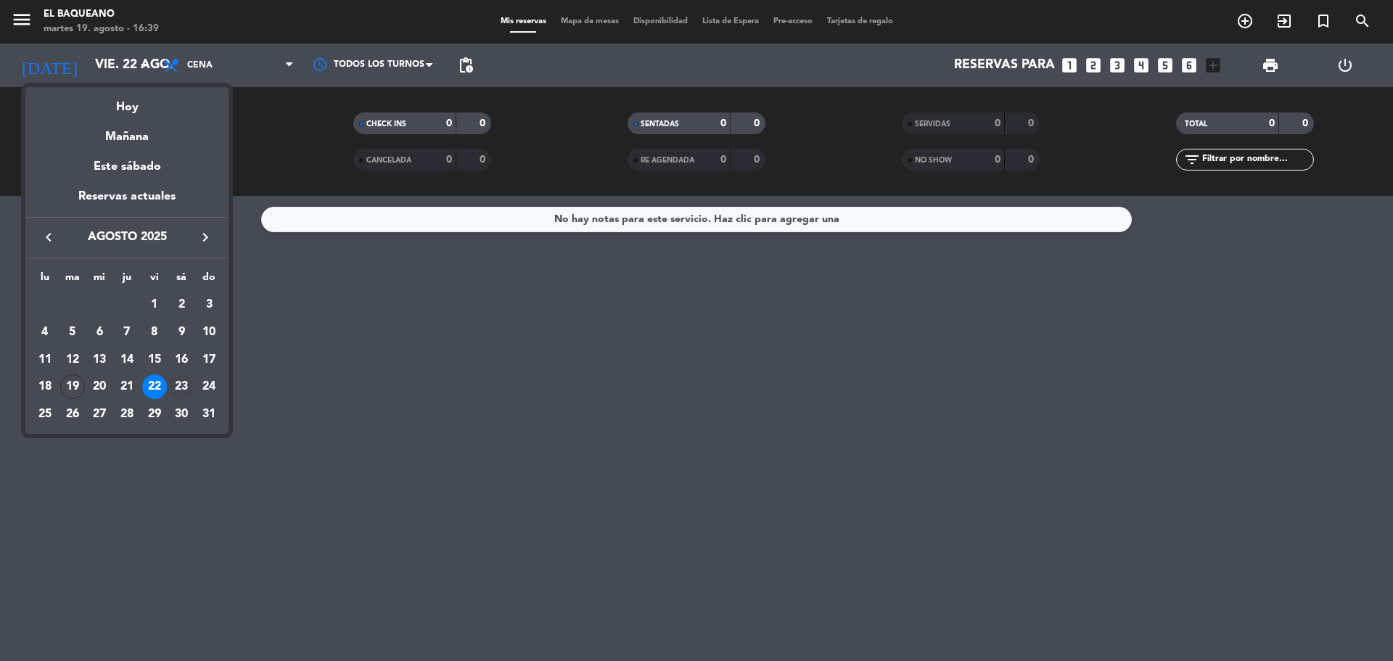
click at [184, 385] on div "23" at bounding box center [181, 386] width 25 height 25
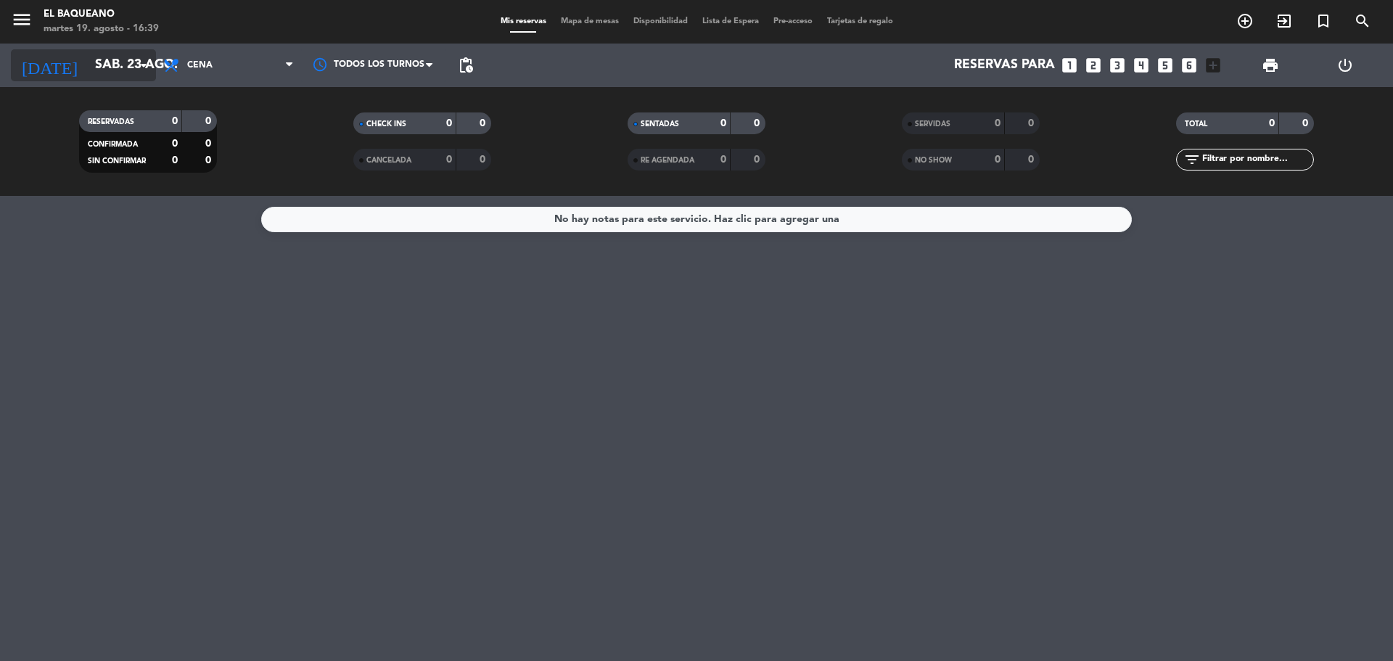
click at [88, 60] on input "sáb. 23 ago." at bounding box center [172, 65] width 168 height 29
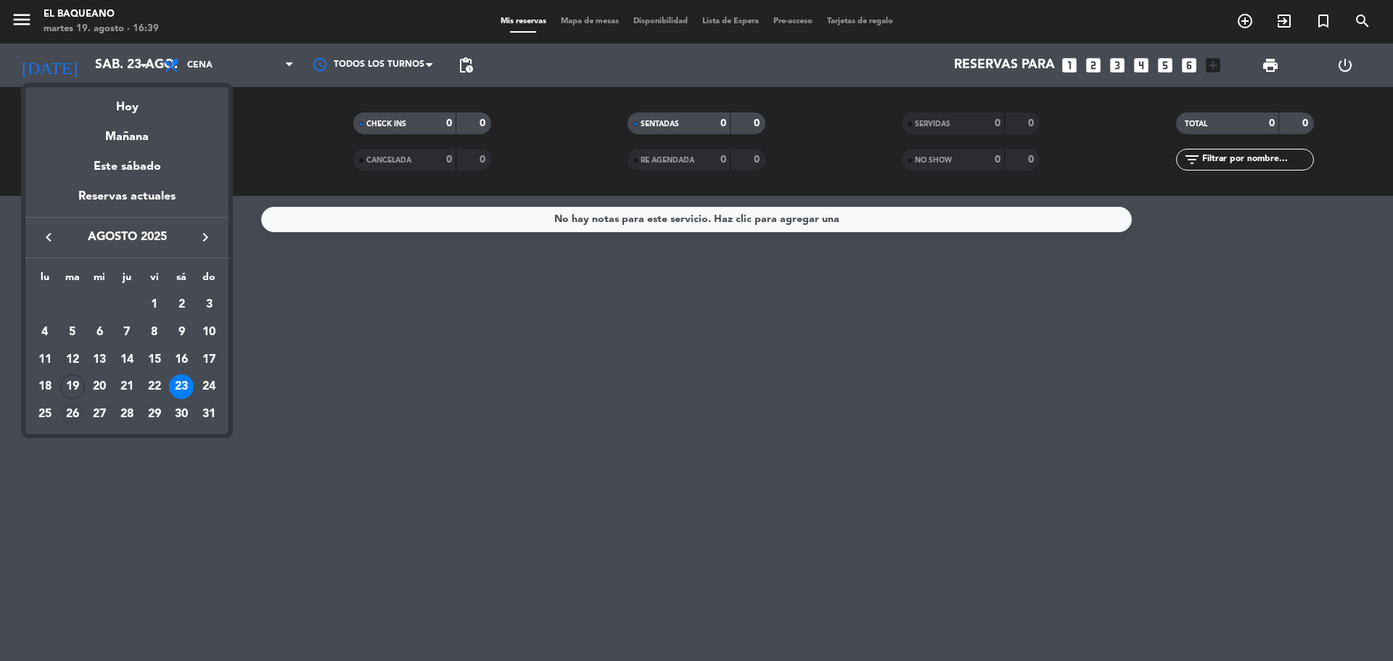
click at [70, 414] on div "26" at bounding box center [72, 414] width 25 height 25
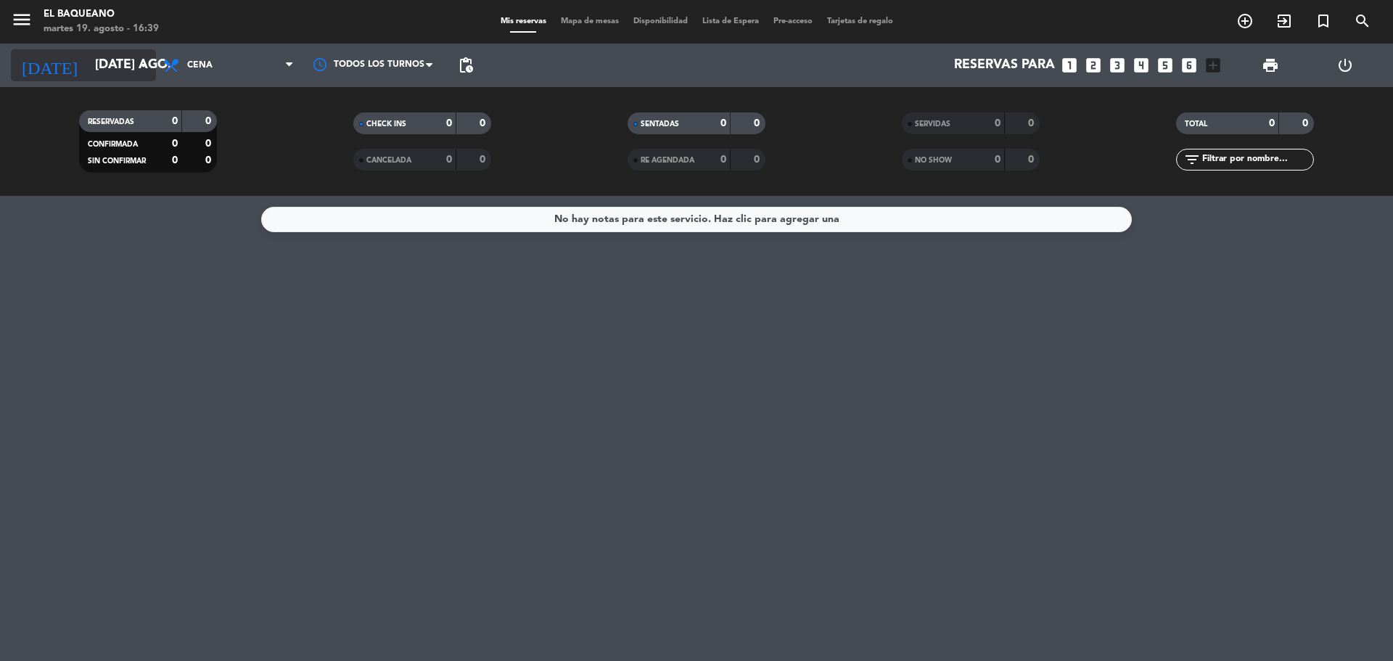
click at [108, 62] on input "[DATE] ago." at bounding box center [172, 65] width 168 height 29
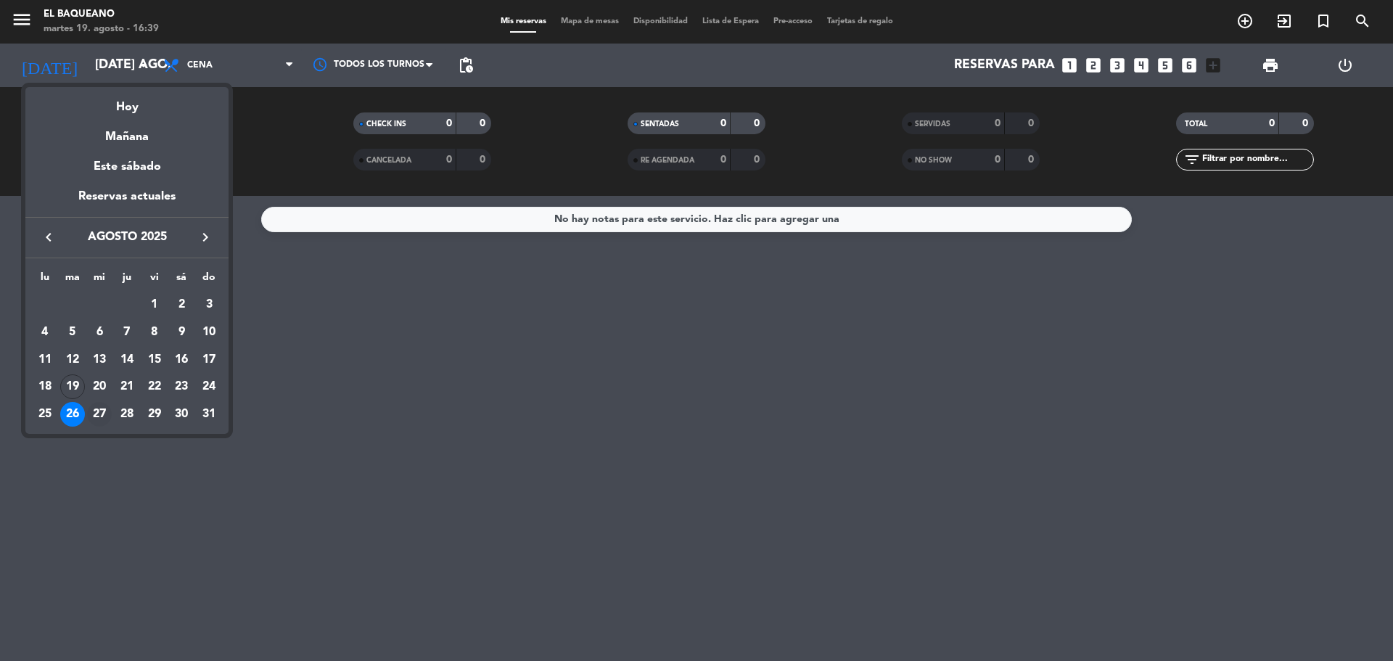
click at [102, 413] on div "27" at bounding box center [99, 414] width 25 height 25
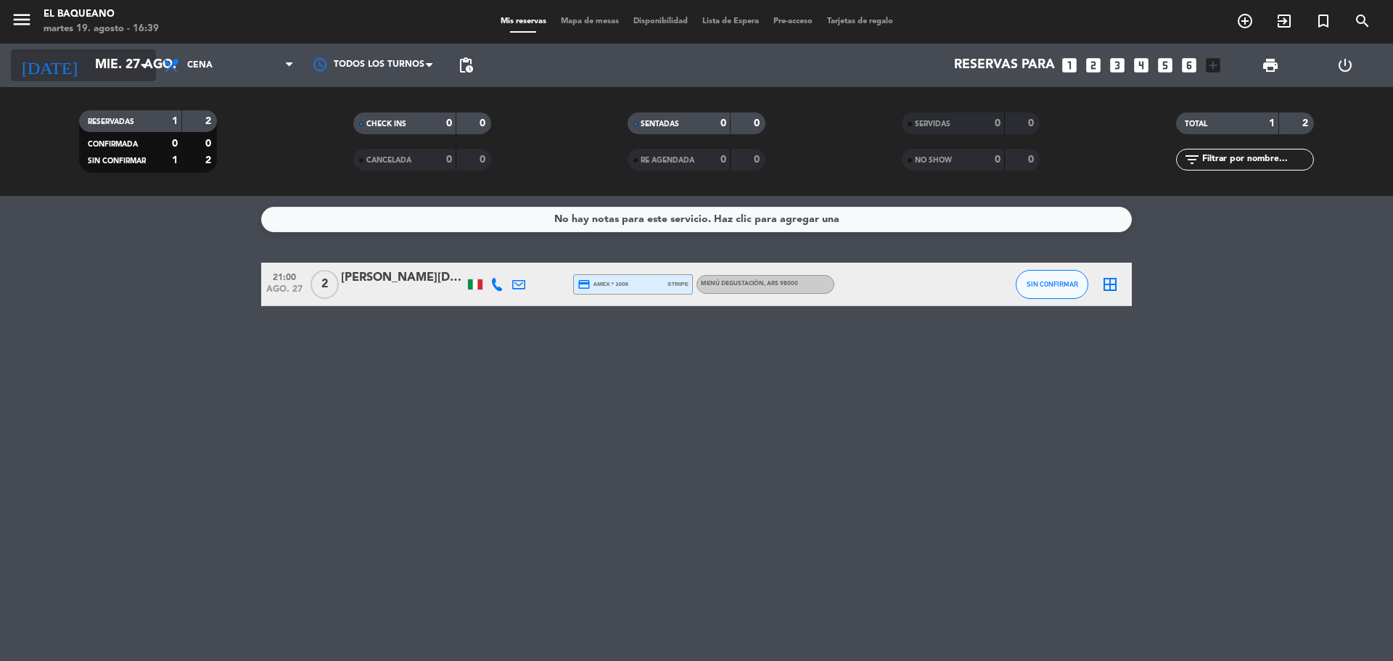
click at [88, 75] on input "mié. 27 ago." at bounding box center [172, 65] width 168 height 29
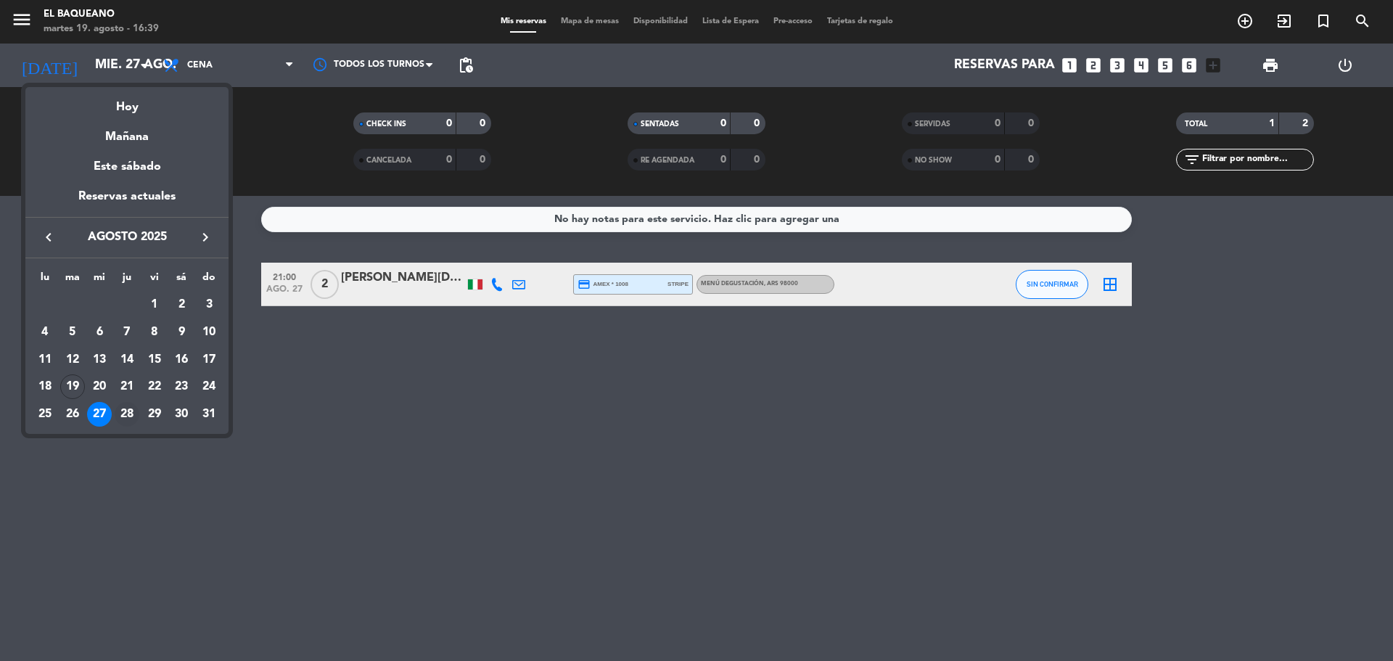
click at [117, 418] on div "28" at bounding box center [127, 414] width 25 height 25
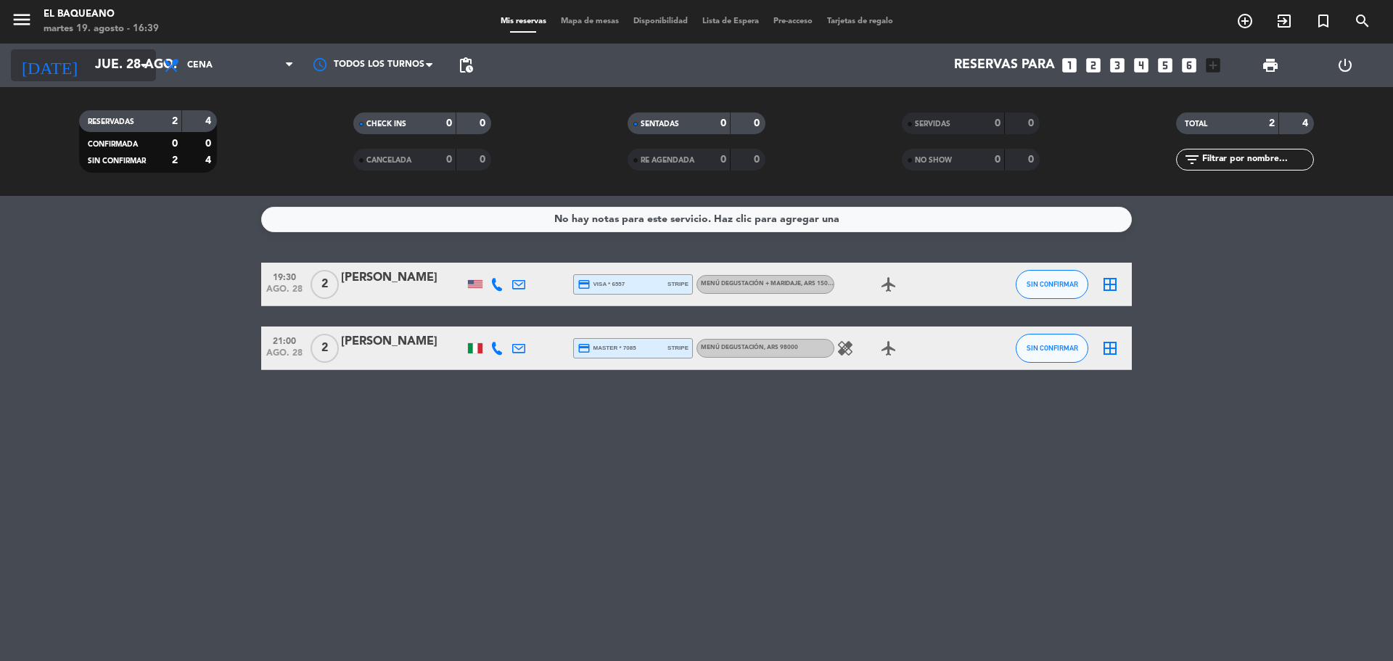
click at [93, 62] on input "jue. 28 ago." at bounding box center [172, 65] width 168 height 29
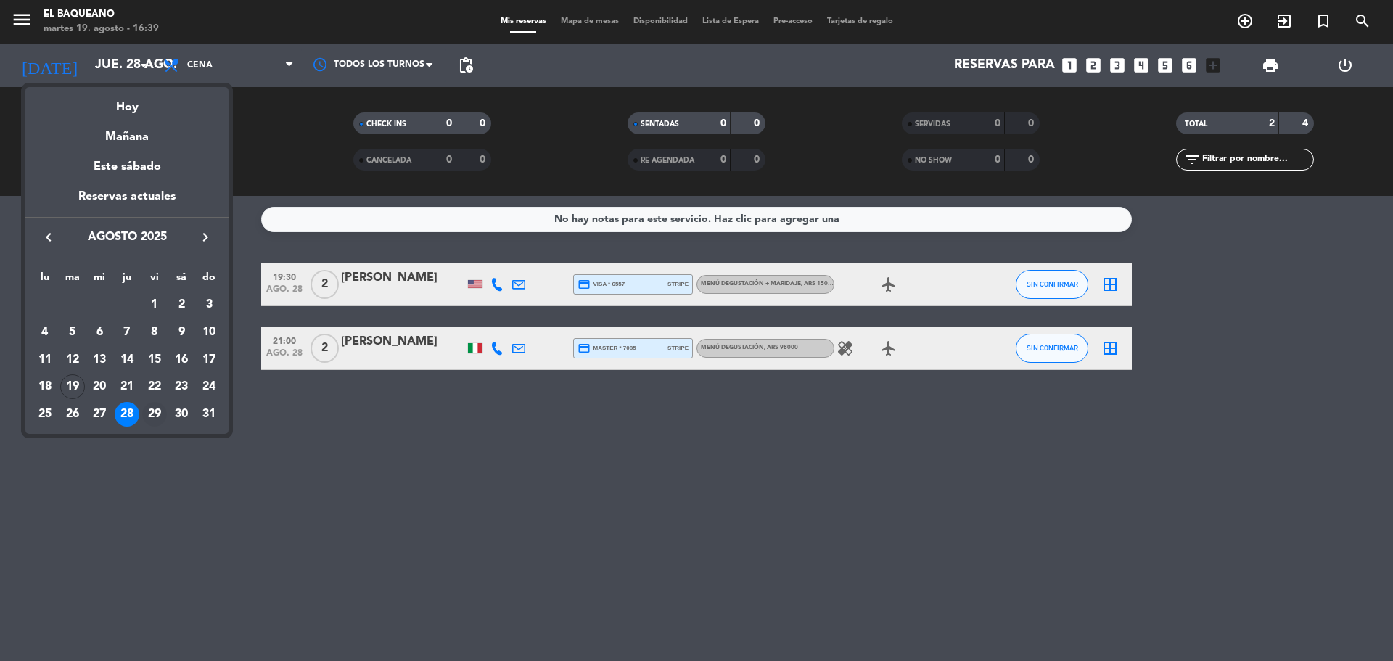
click at [155, 415] on div "29" at bounding box center [154, 414] width 25 height 25
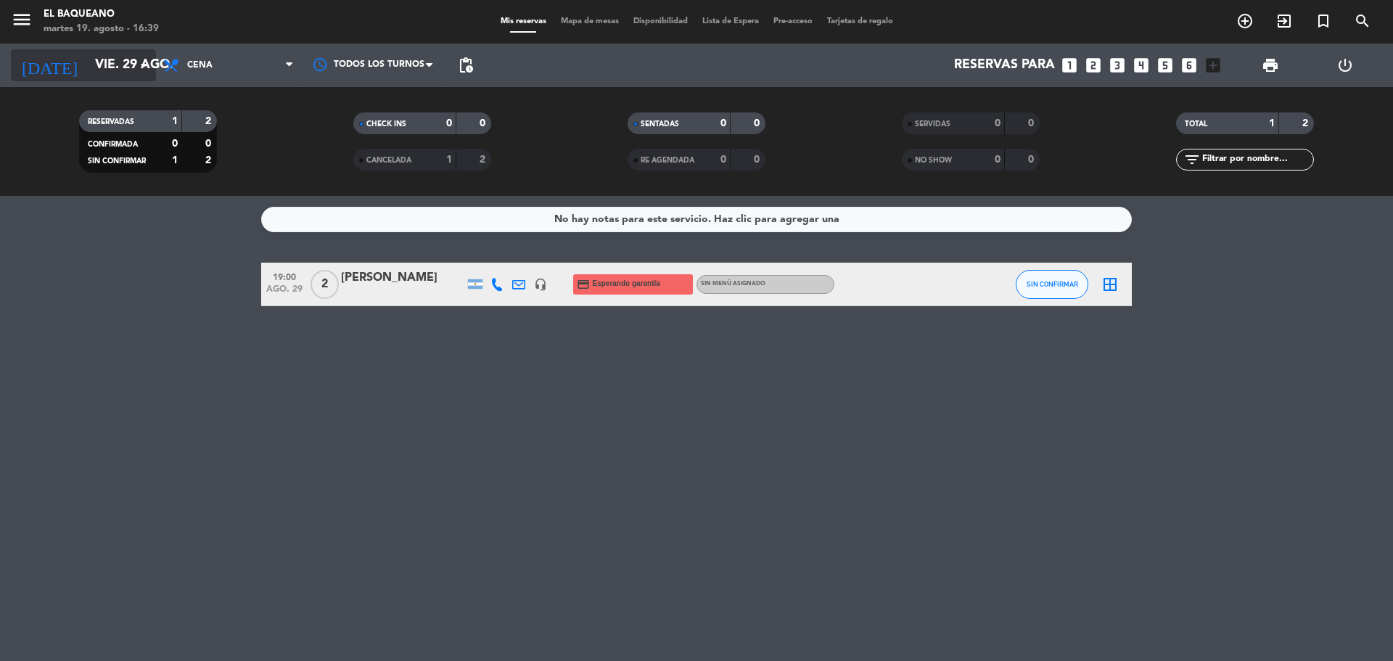
click at [88, 67] on input "vie. 29 ago." at bounding box center [172, 65] width 168 height 29
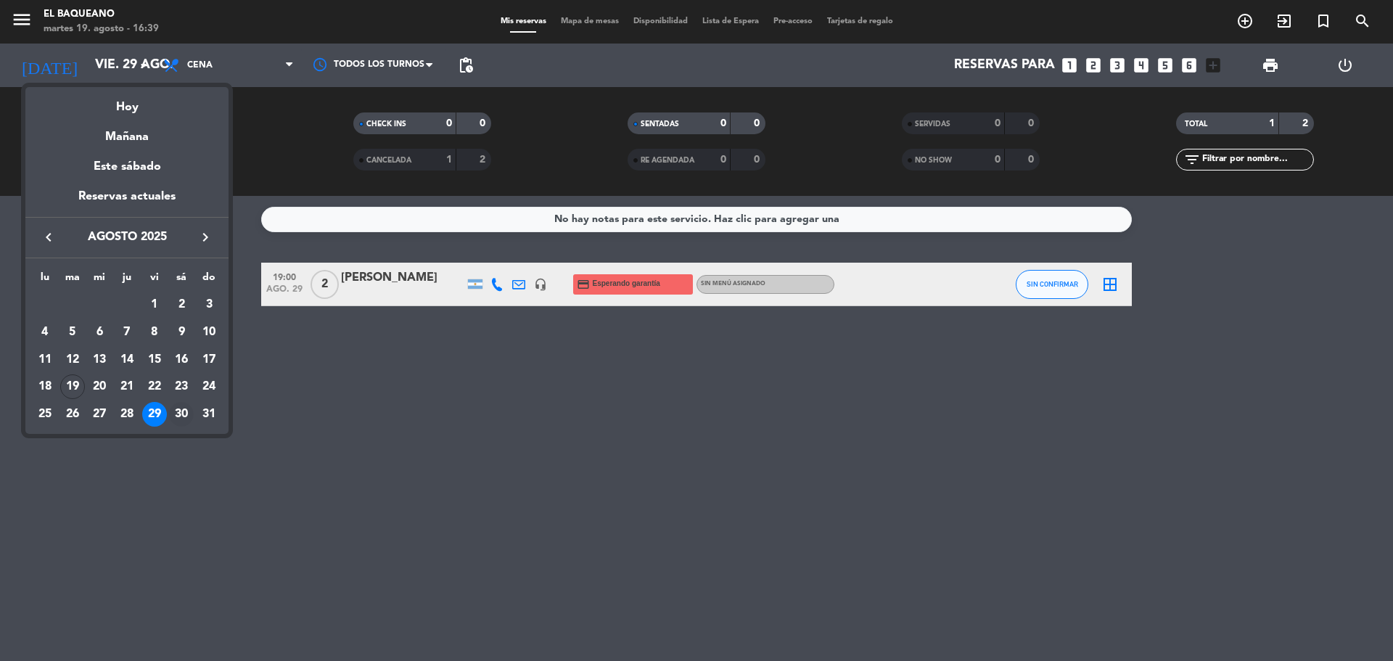
click at [182, 423] on div "30" at bounding box center [181, 414] width 25 height 25
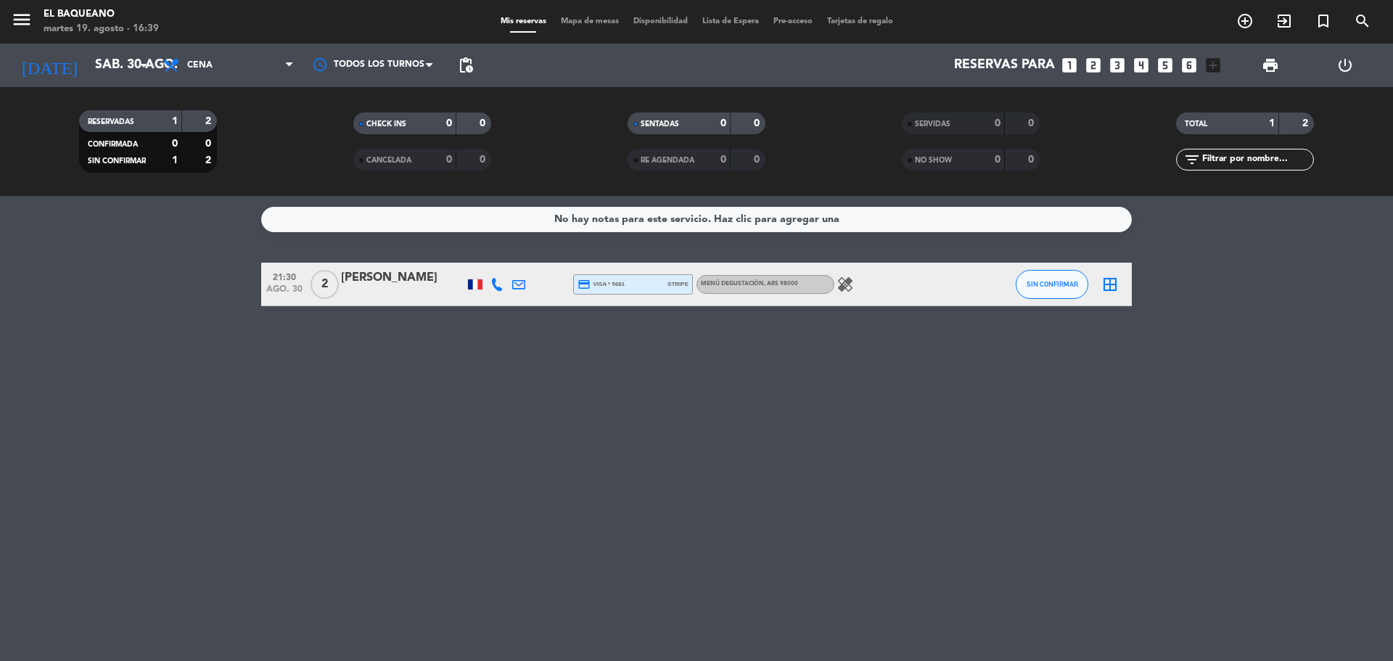
click at [839, 286] on icon "healing" at bounding box center [845, 284] width 17 height 17
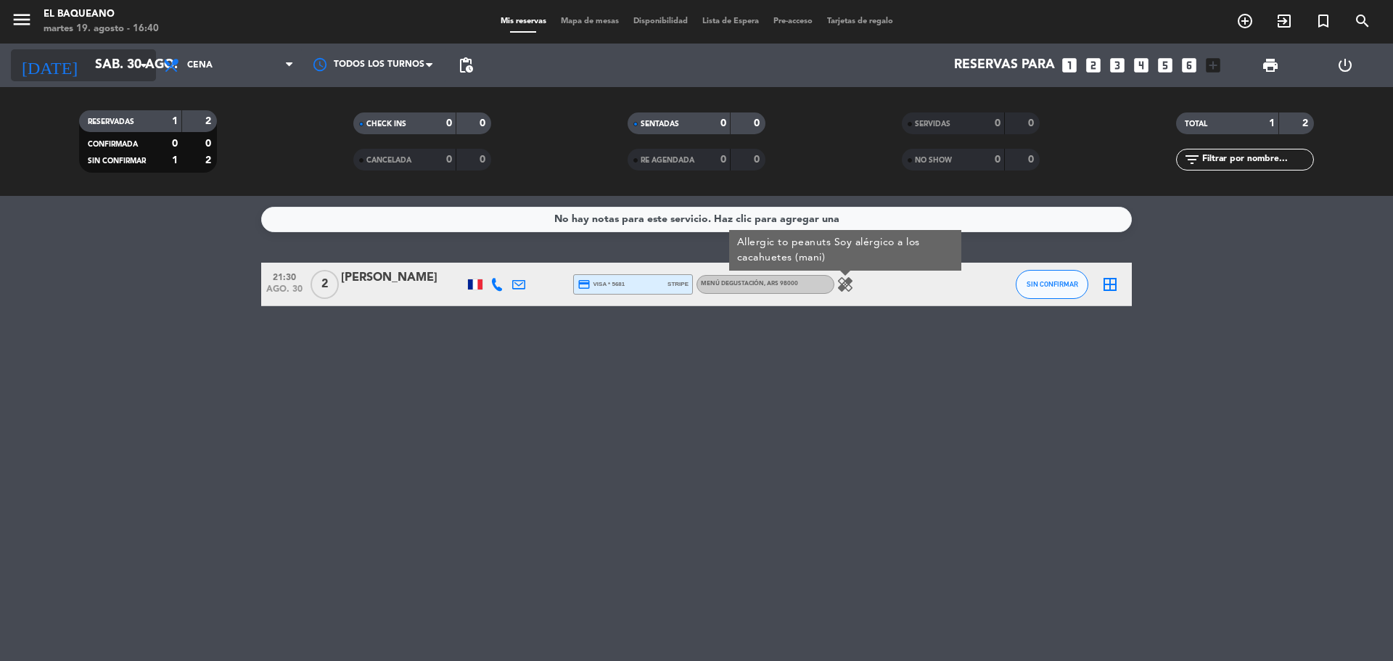
click at [115, 69] on input "sáb. 30 ago." at bounding box center [172, 65] width 168 height 29
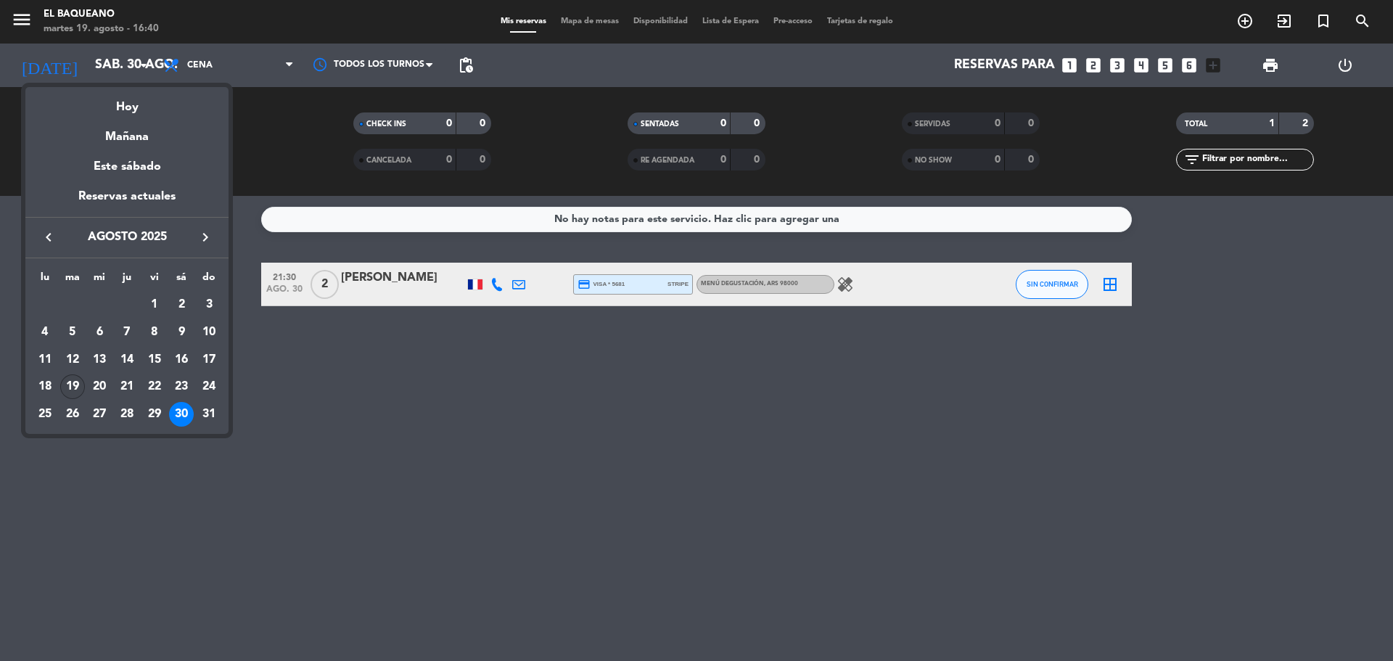
click at [69, 382] on div "19" at bounding box center [72, 386] width 25 height 25
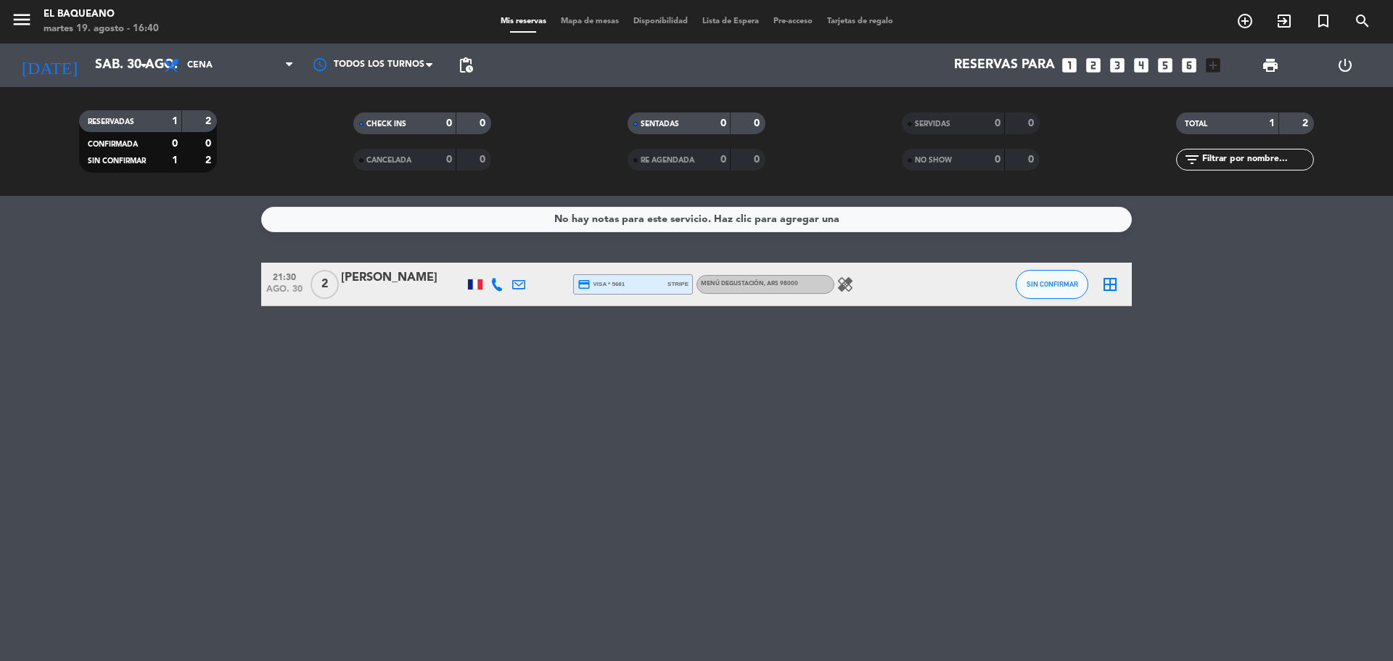
type input "[DATE] ago."
